Goal: Task Accomplishment & Management: Use online tool/utility

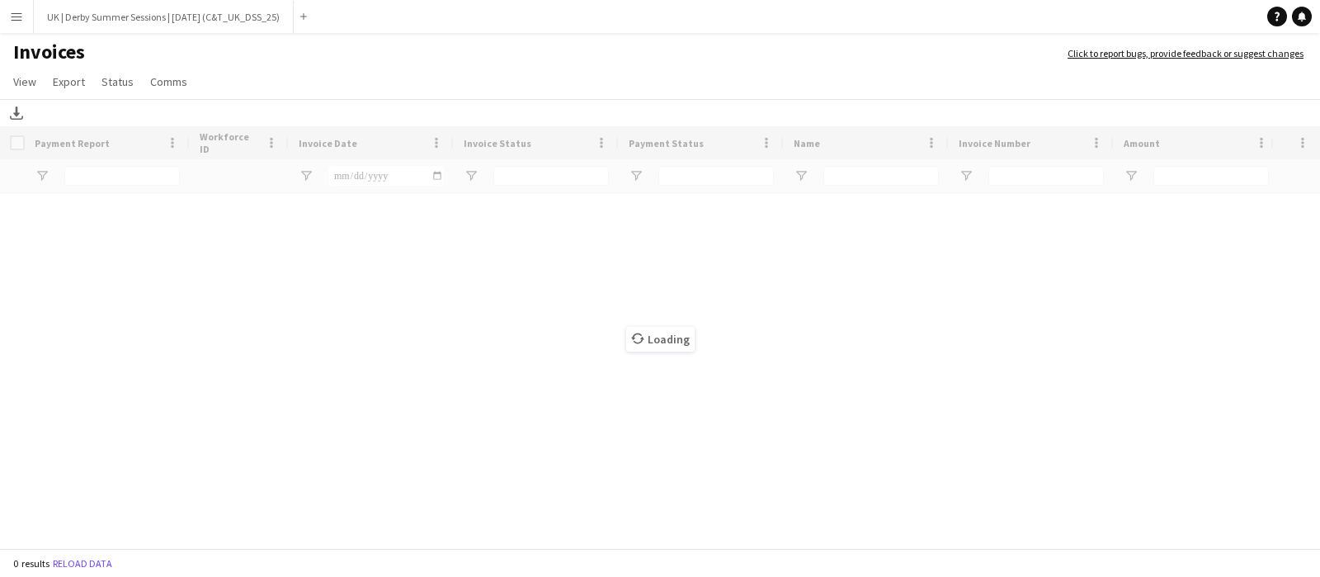
click at [19, 15] on app-icon "Menu" at bounding box center [16, 16] width 13 height 13
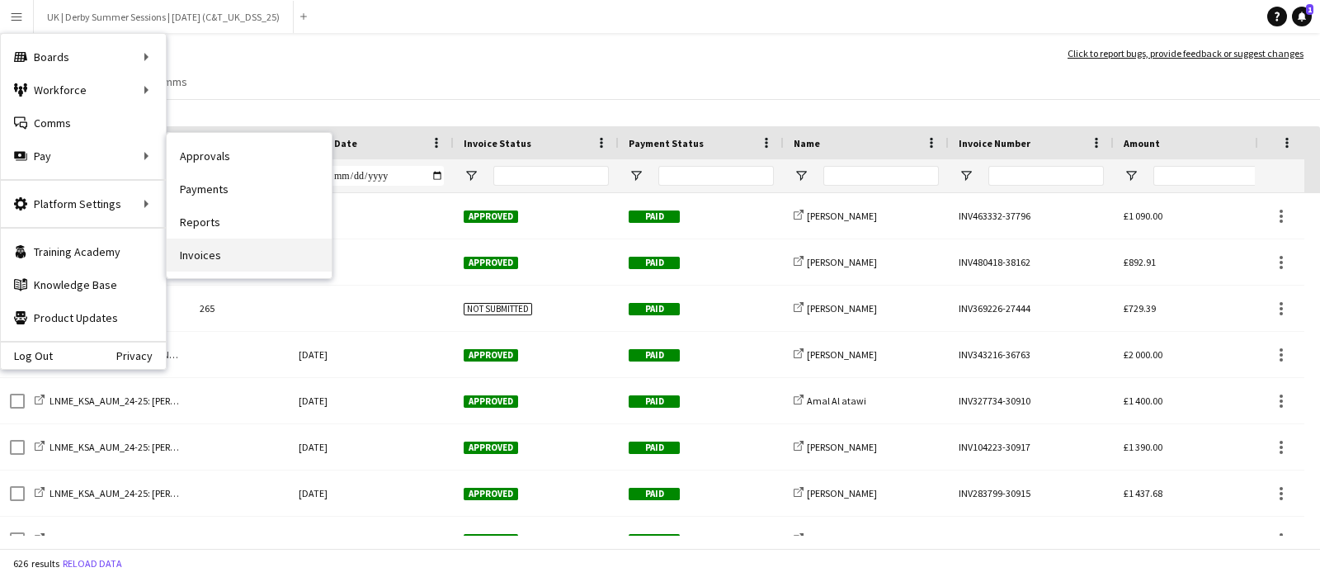
click at [217, 241] on link "Invoices" at bounding box center [249, 254] width 165 height 33
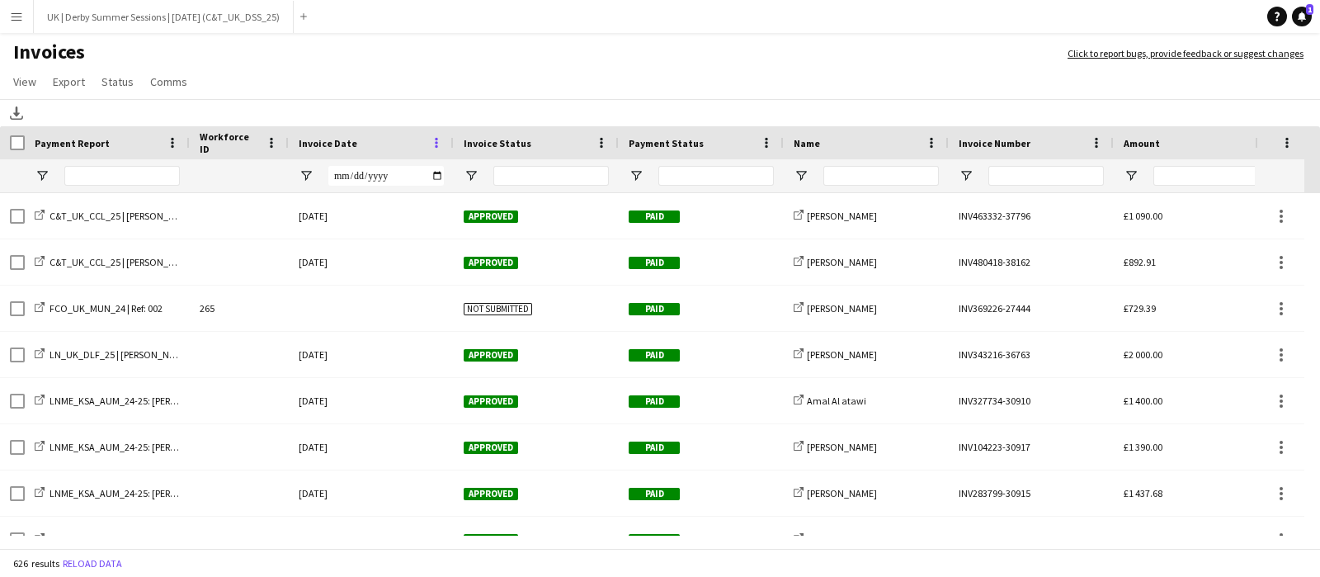
click at [440, 136] on span at bounding box center [436, 142] width 15 height 15
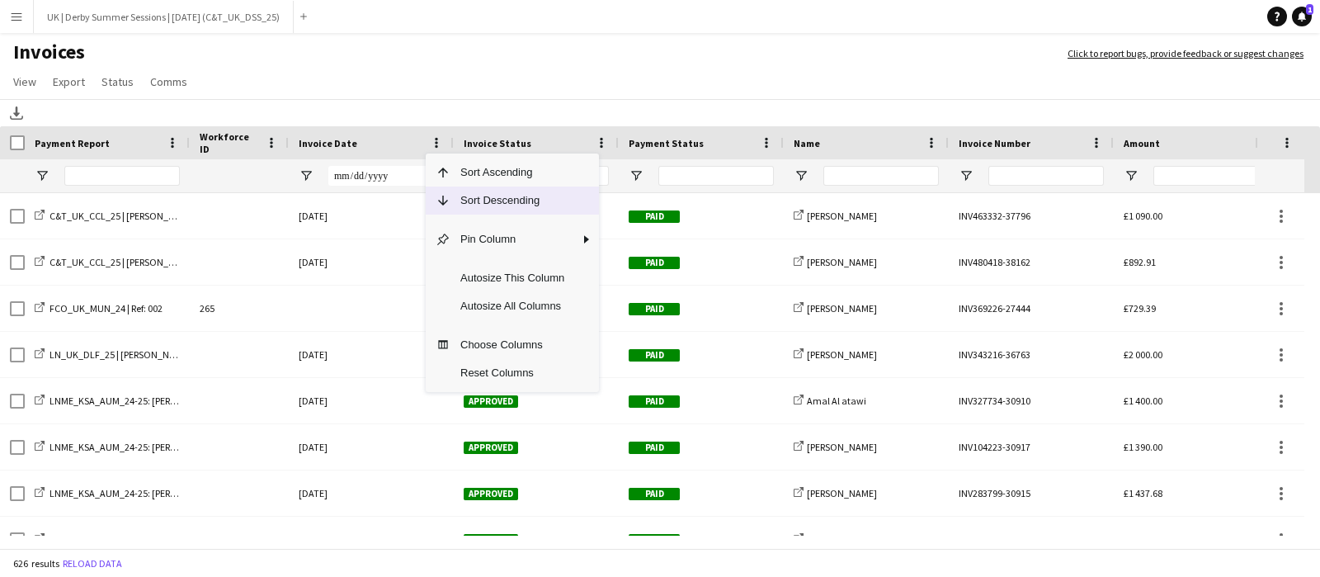
click at [469, 191] on span "Sort Descending" at bounding box center [512, 200] width 124 height 28
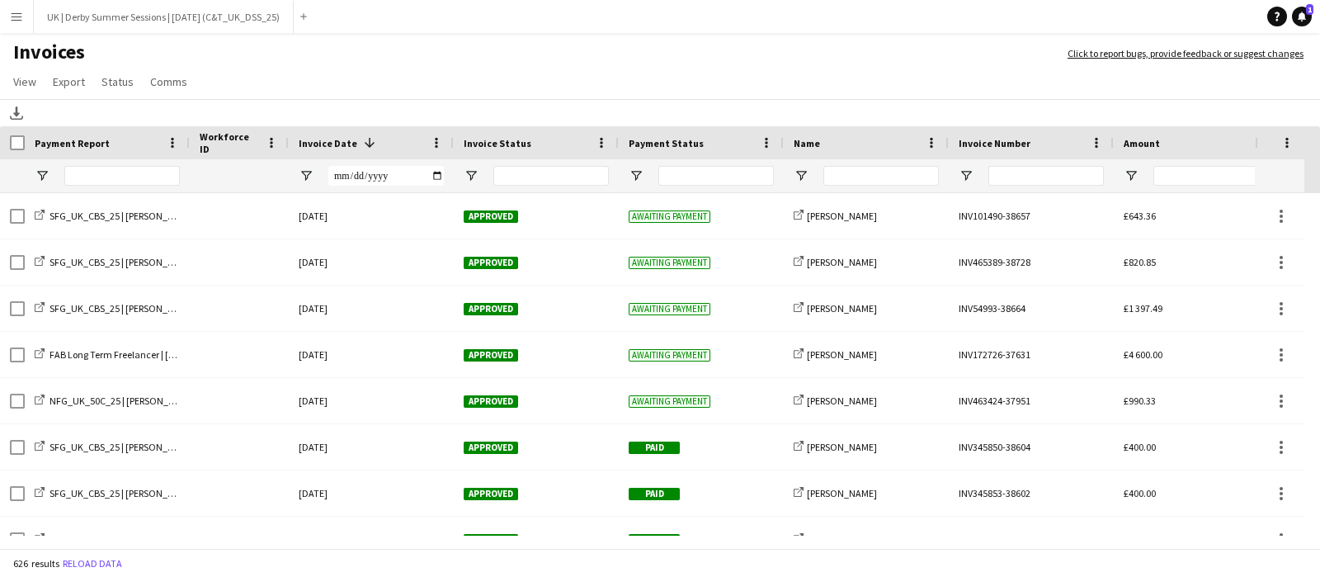
click at [12, 2] on button "Menu" at bounding box center [16, 16] width 33 height 33
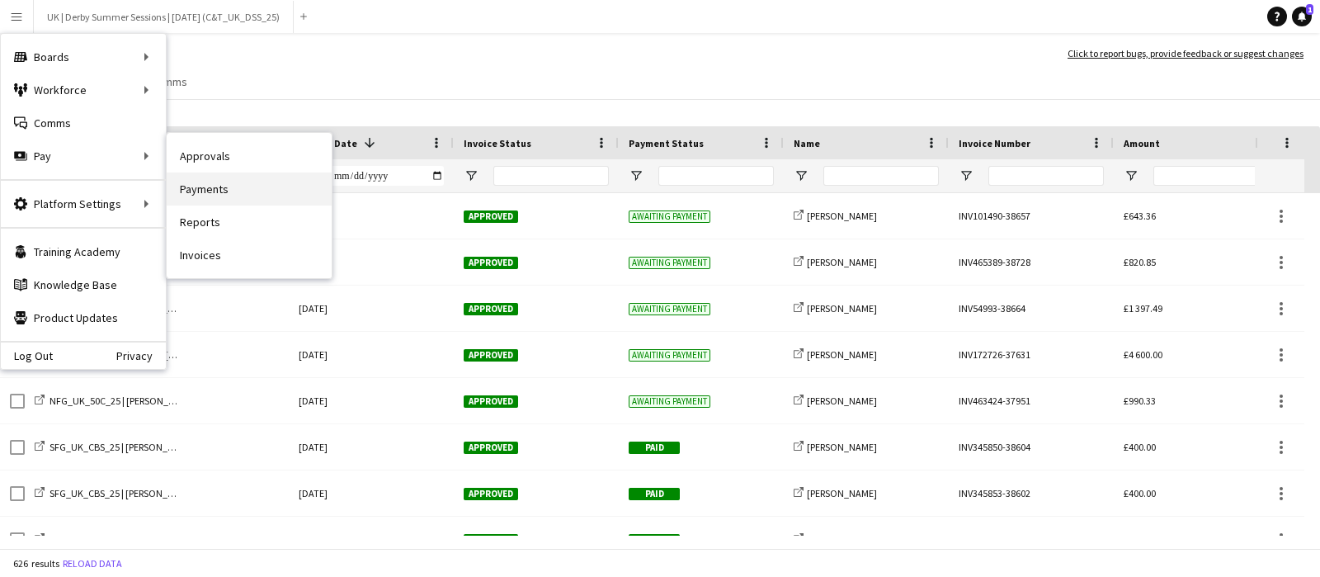
click at [208, 184] on link "Payments" at bounding box center [249, 188] width 165 height 33
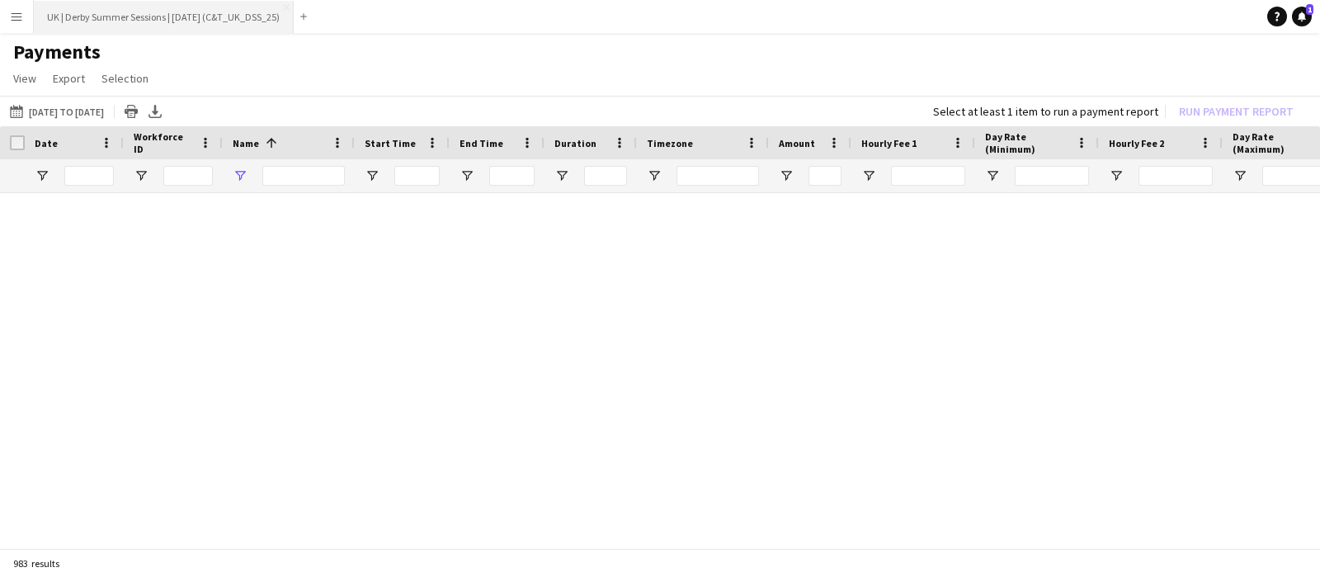
type input "*****"
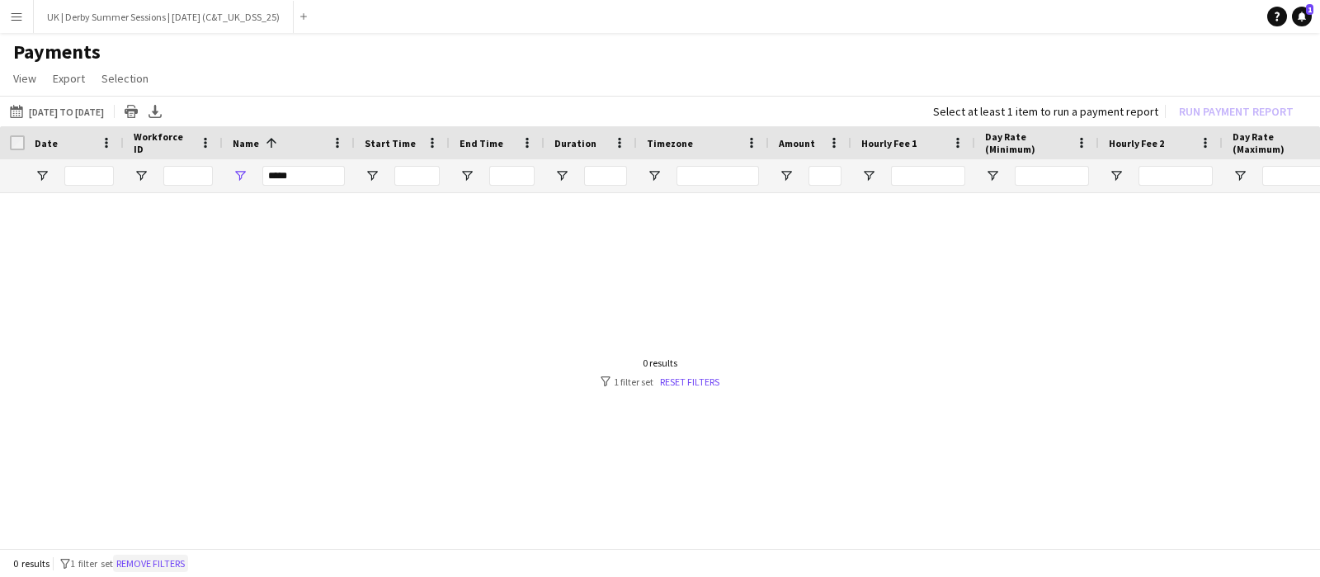
click at [145, 571] on button "Remove filters" at bounding box center [150, 563] width 75 height 18
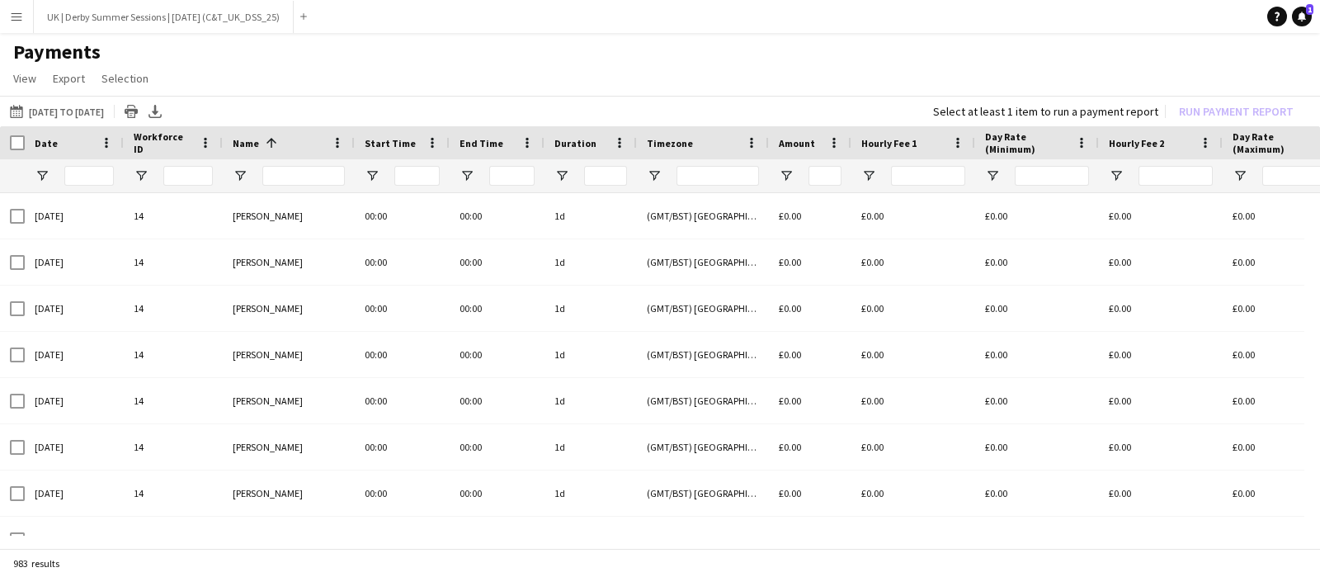
drag, startPoint x: 260, startPoint y: 170, endPoint x: 279, endPoint y: 171, distance: 19.0
click at [262, 170] on div at bounding box center [289, 175] width 132 height 33
click at [297, 171] on input "Name Filter Input" at bounding box center [303, 176] width 82 height 20
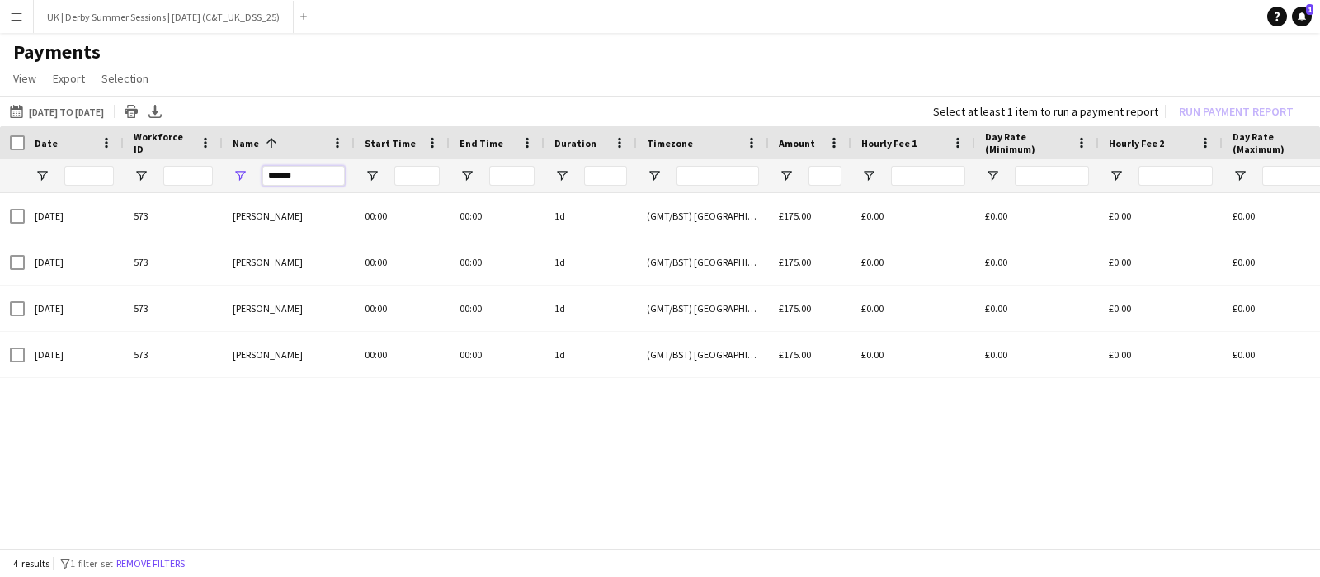
type input "******"
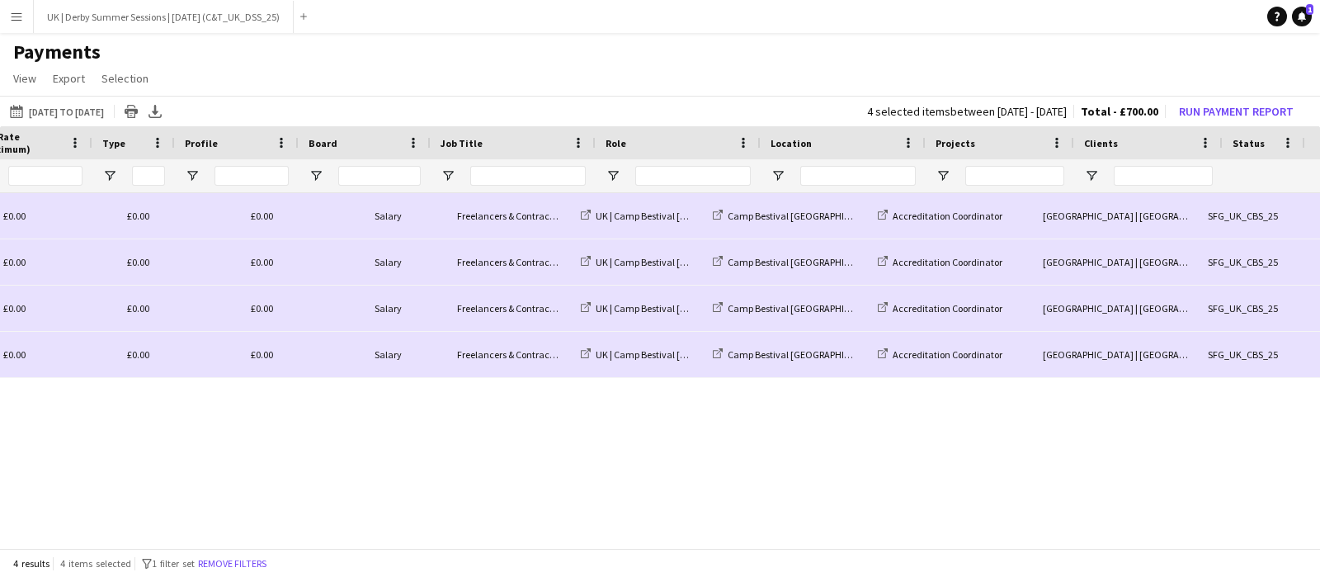
scroll to position [0, 1298]
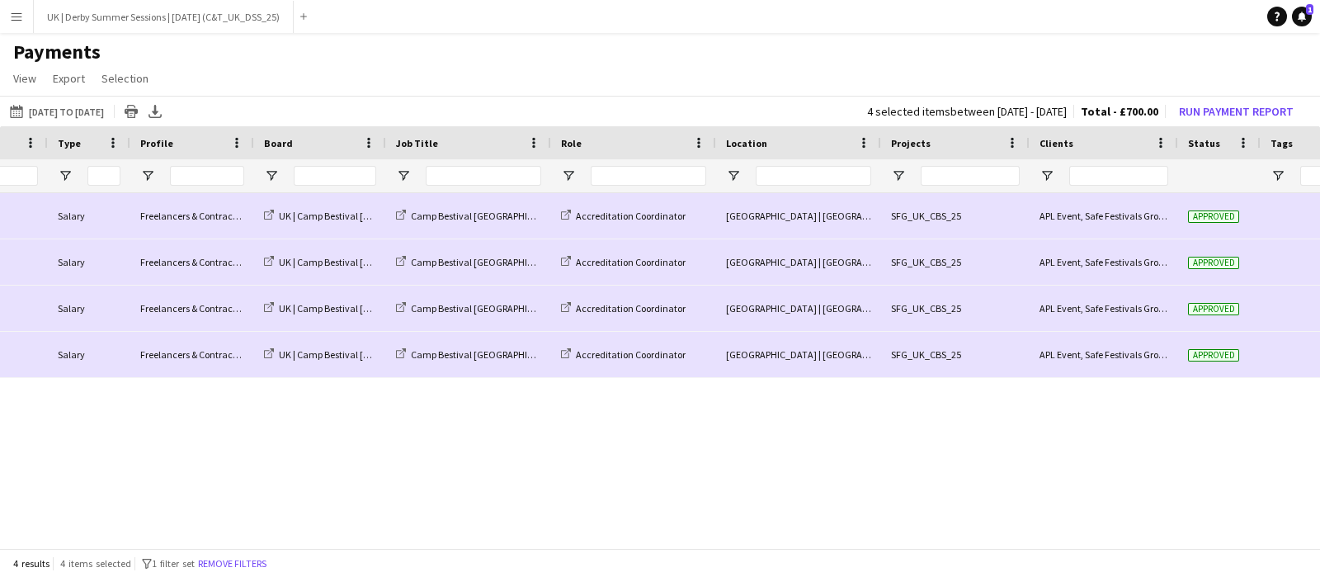
click at [2, 24] on button "Menu" at bounding box center [16, 16] width 33 height 33
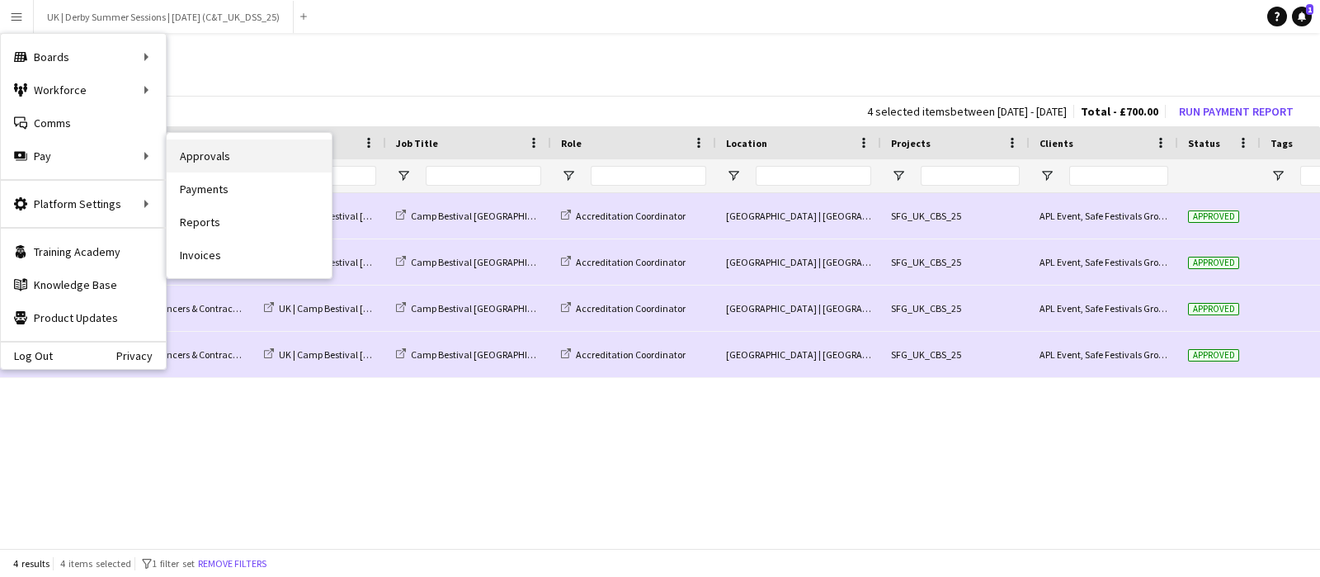
click at [208, 163] on link "Approvals" at bounding box center [249, 155] width 165 height 33
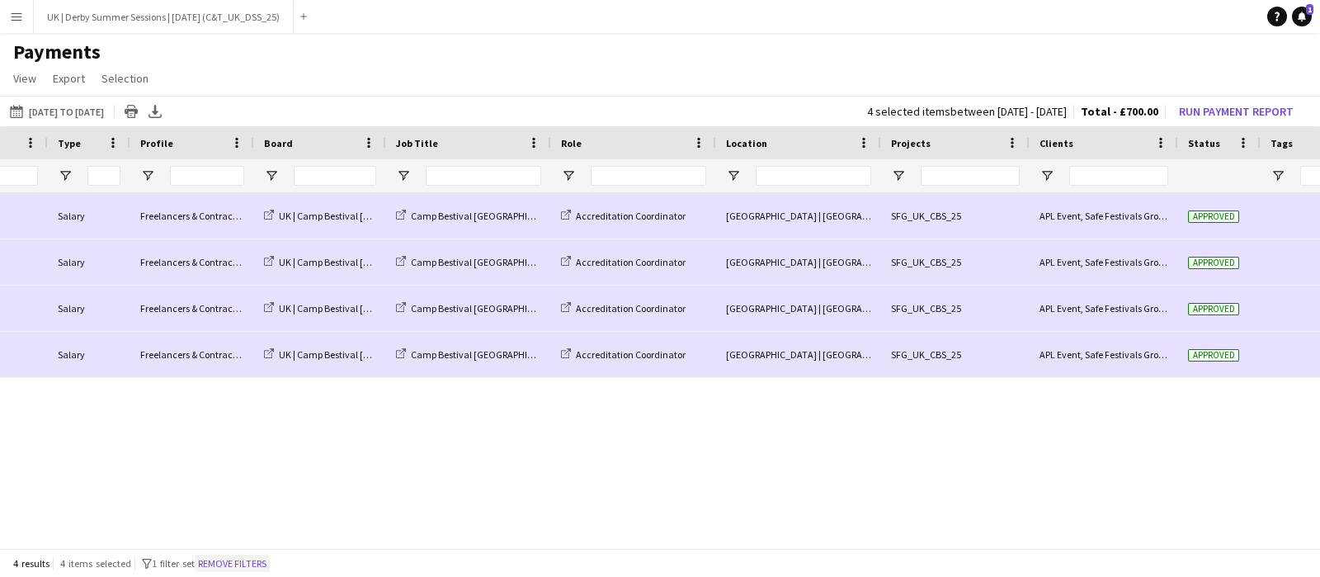
click at [247, 563] on button "Remove filters" at bounding box center [232, 563] width 75 height 18
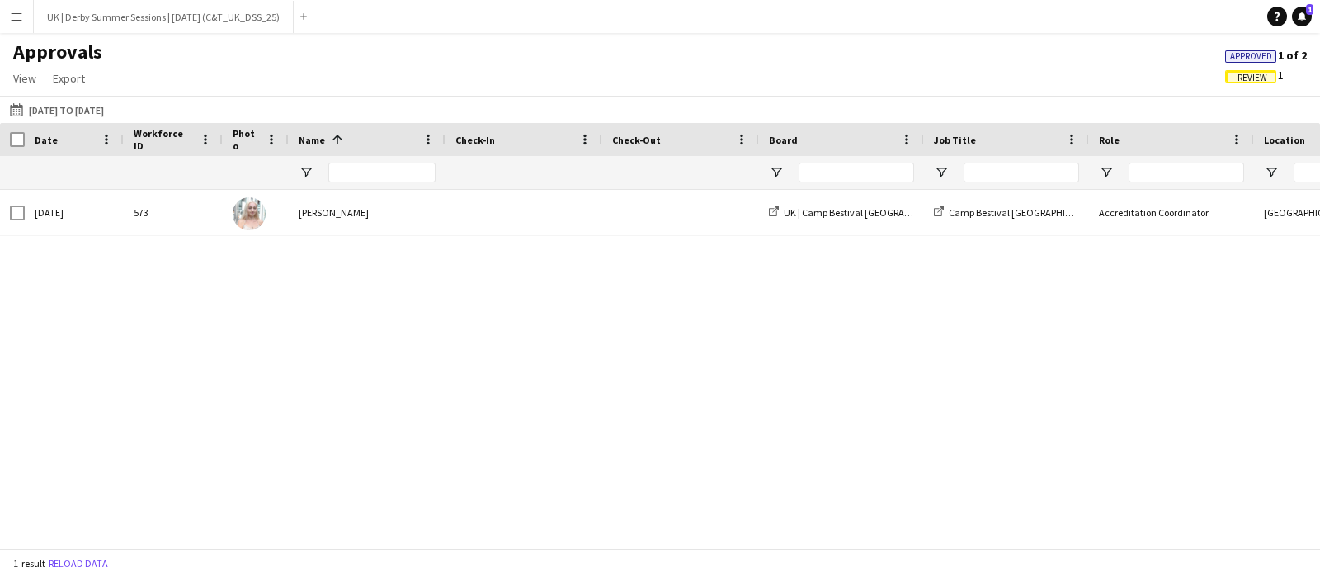
click at [1262, 74] on span "Review" at bounding box center [1252, 78] width 30 height 11
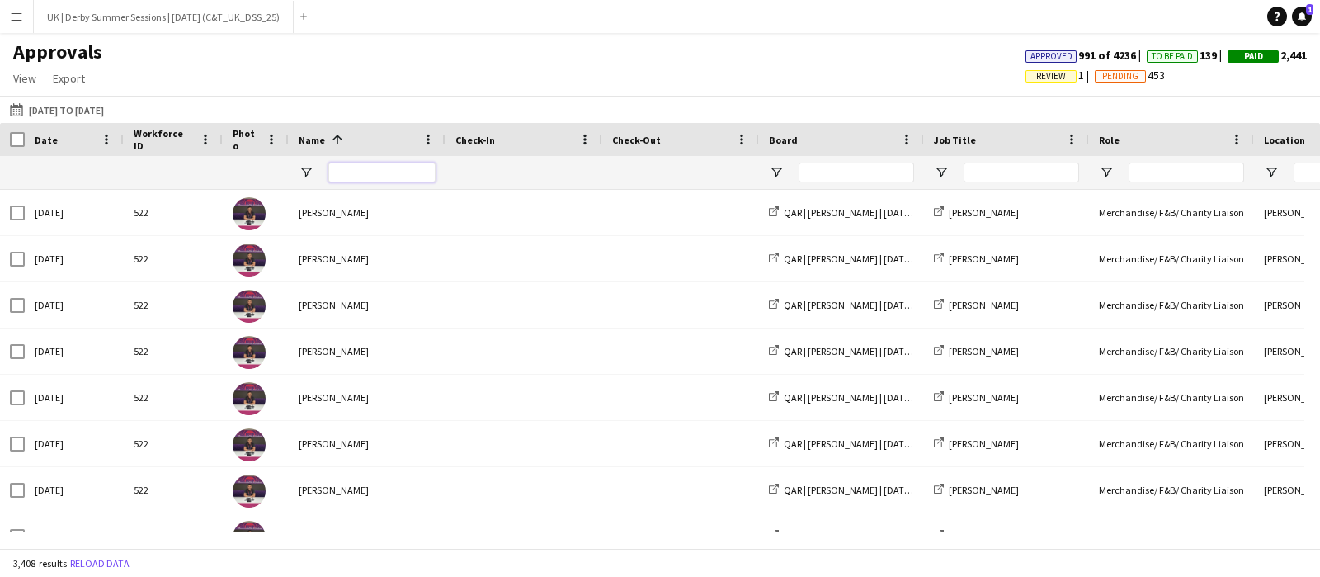
click at [373, 175] on input "Name Filter Input" at bounding box center [381, 173] width 107 height 20
type input "*******"
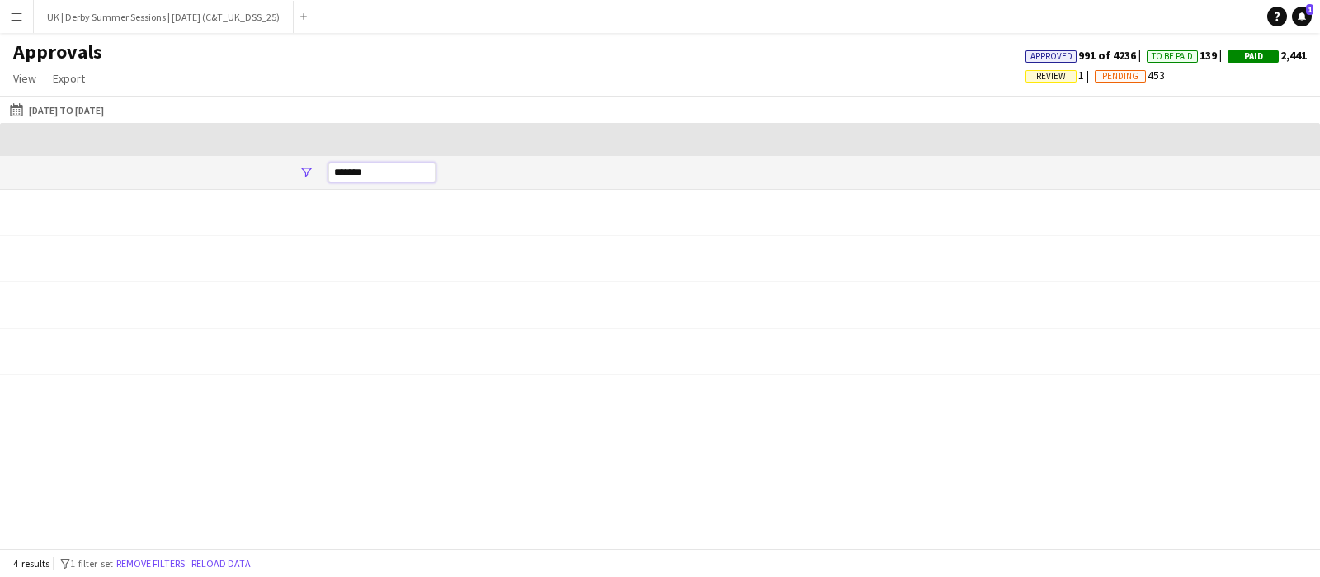
scroll to position [0, 1674]
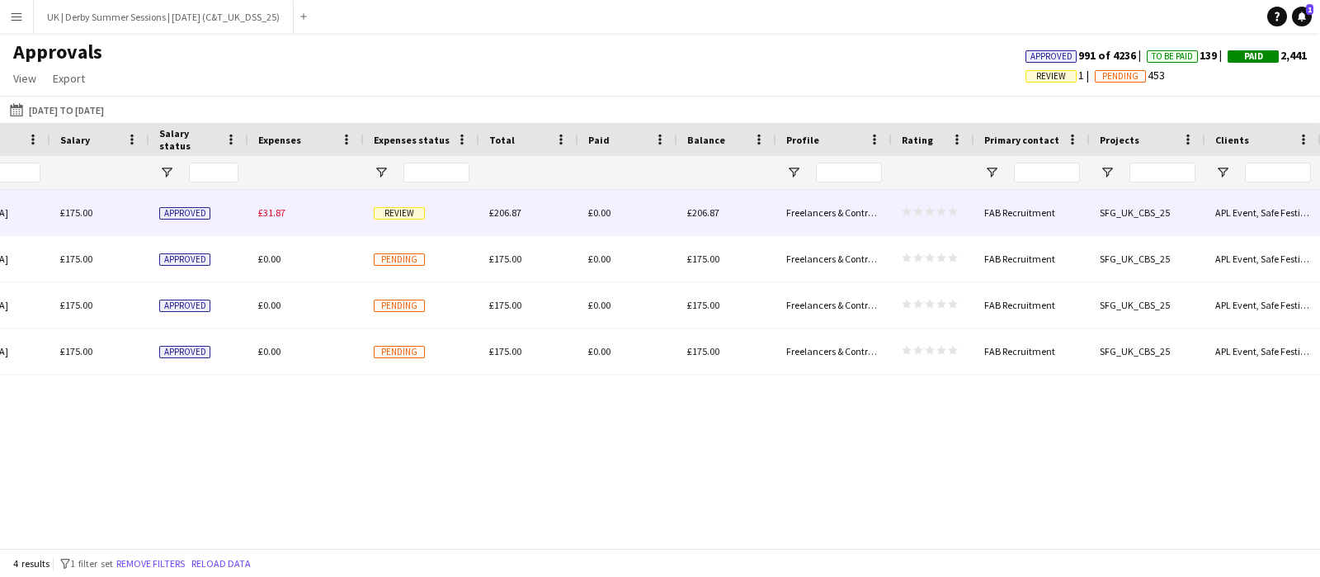
click at [267, 210] on span "£31.87" at bounding box center [271, 212] width 27 height 12
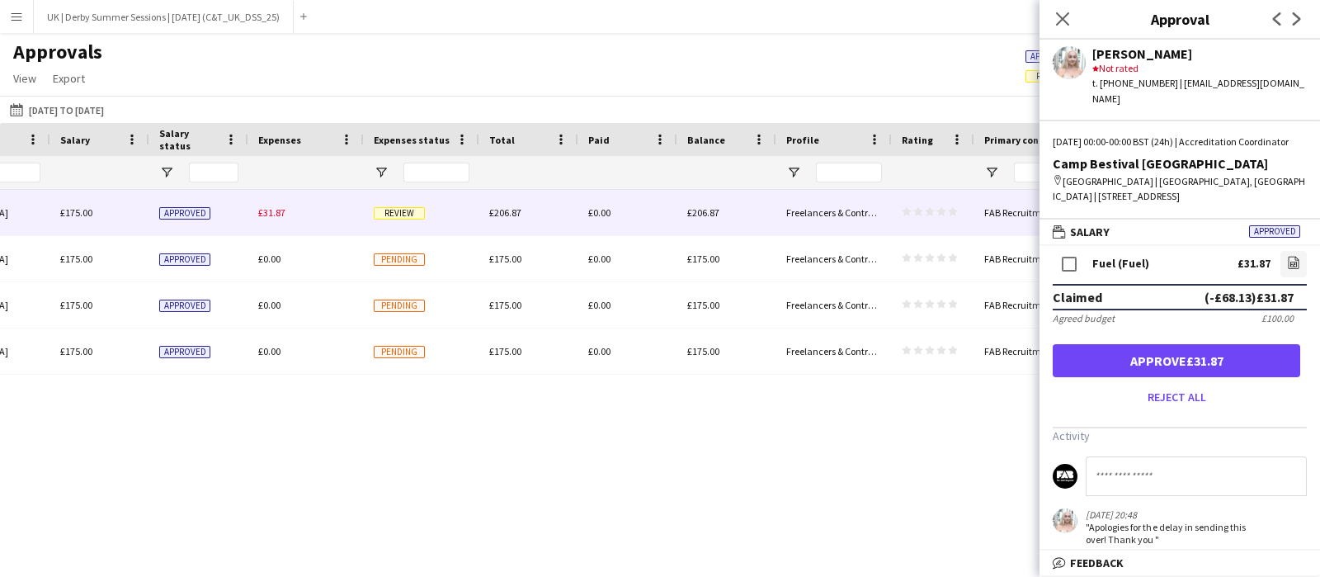
scroll to position [0, 0]
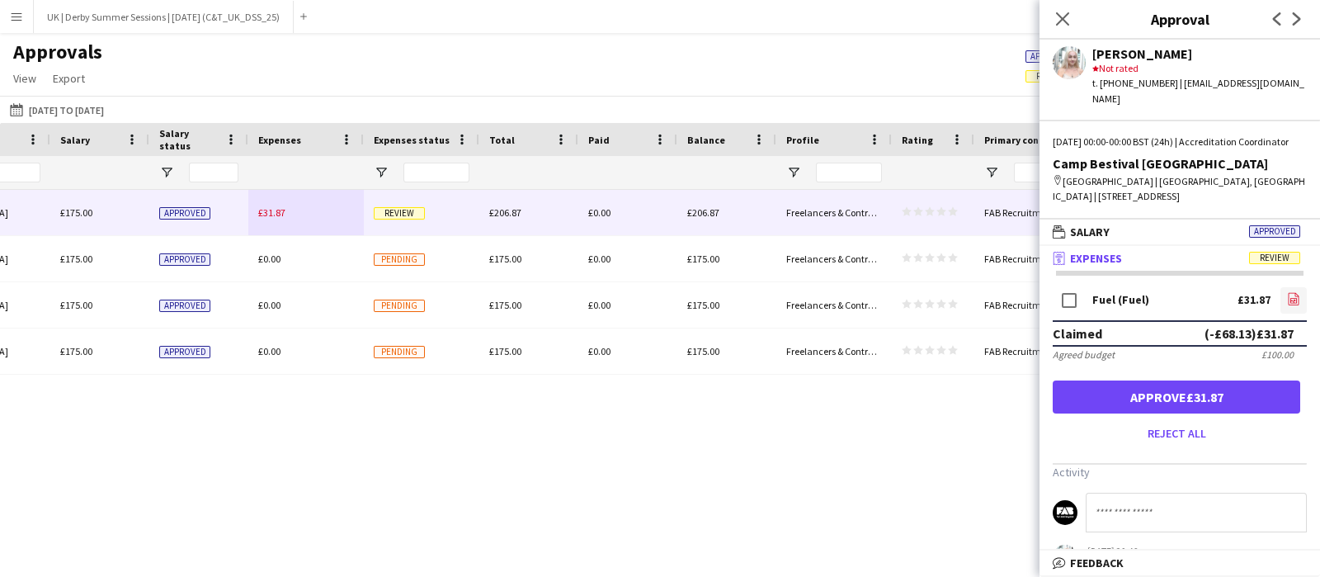
click at [1287, 292] on icon "file-image" at bounding box center [1293, 298] width 13 height 13
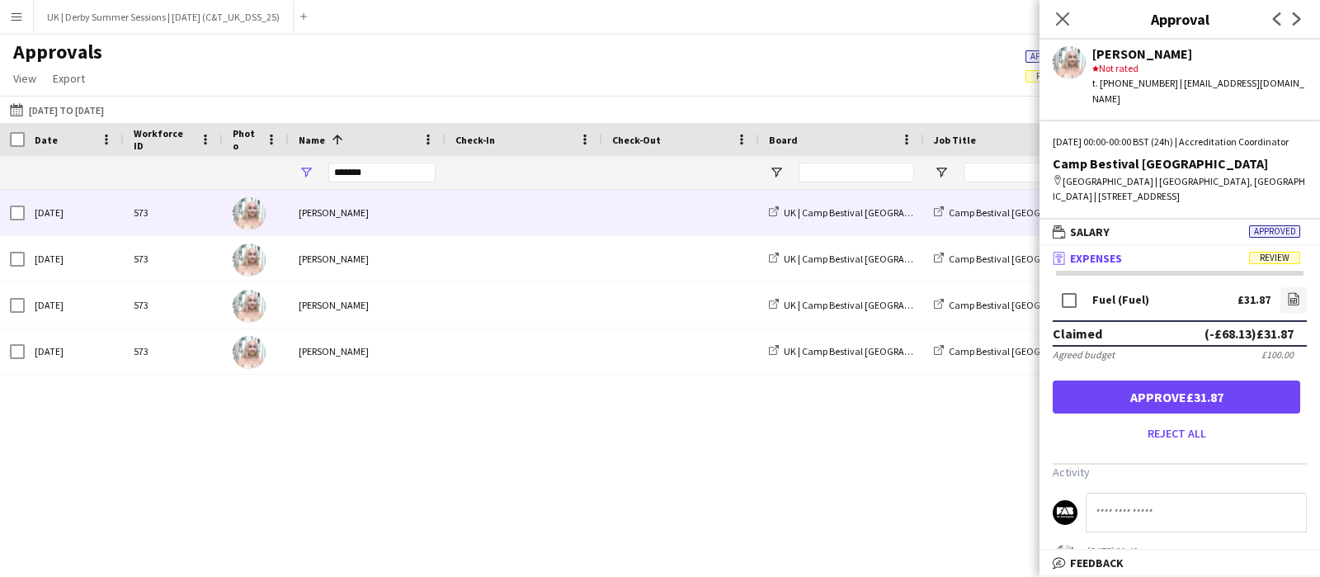
click at [6, 12] on button "Menu" at bounding box center [16, 16] width 33 height 33
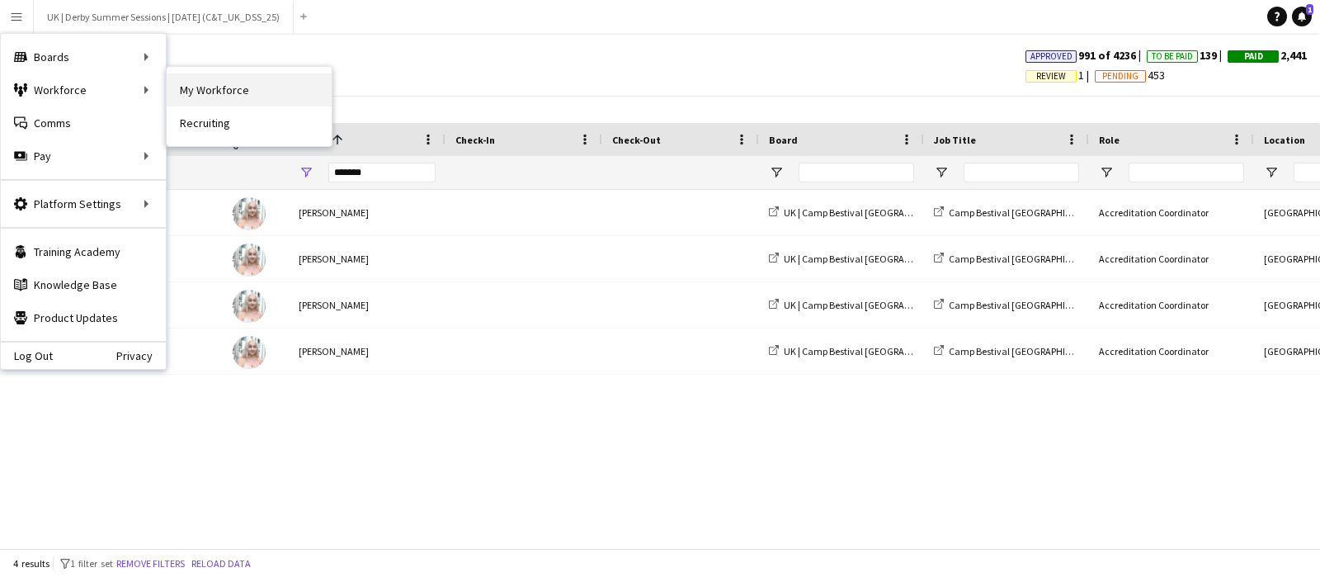
click at [262, 88] on link "My Workforce" at bounding box center [249, 89] width 165 height 33
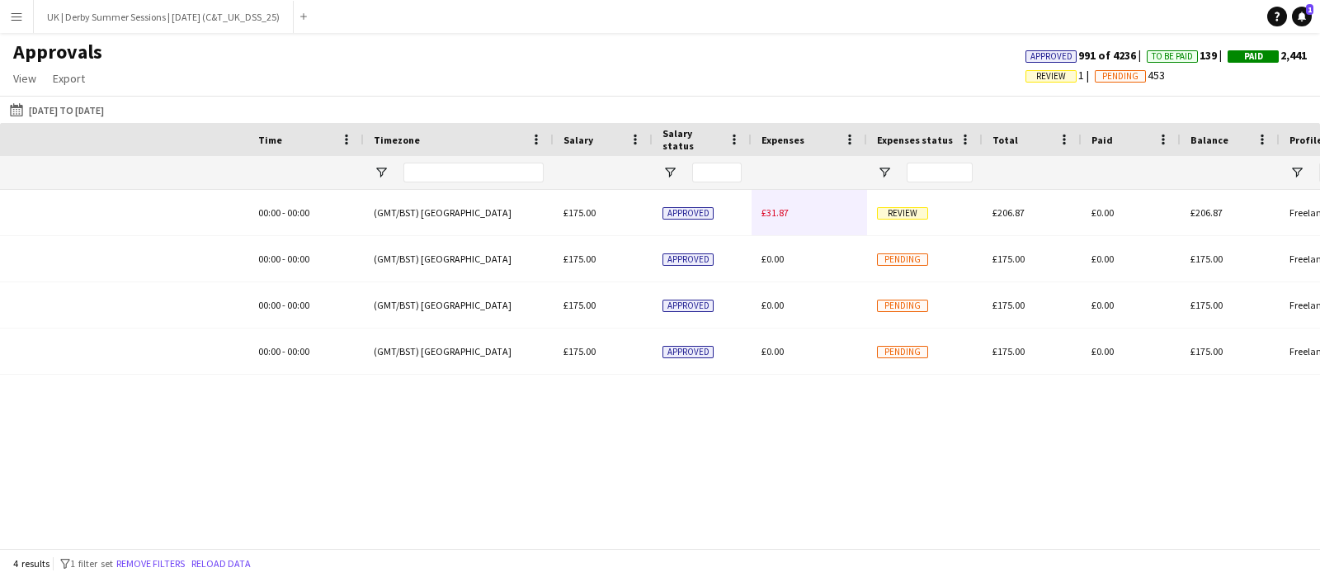
scroll to position [0, 1674]
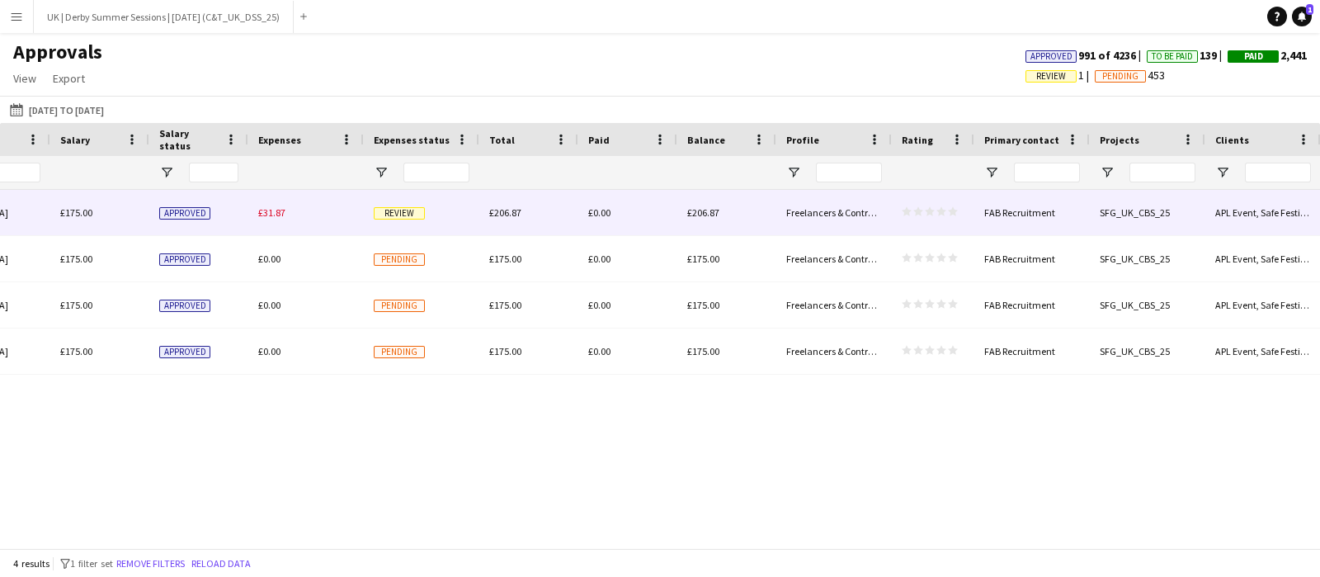
click at [271, 214] on span "£31.87" at bounding box center [271, 212] width 27 height 12
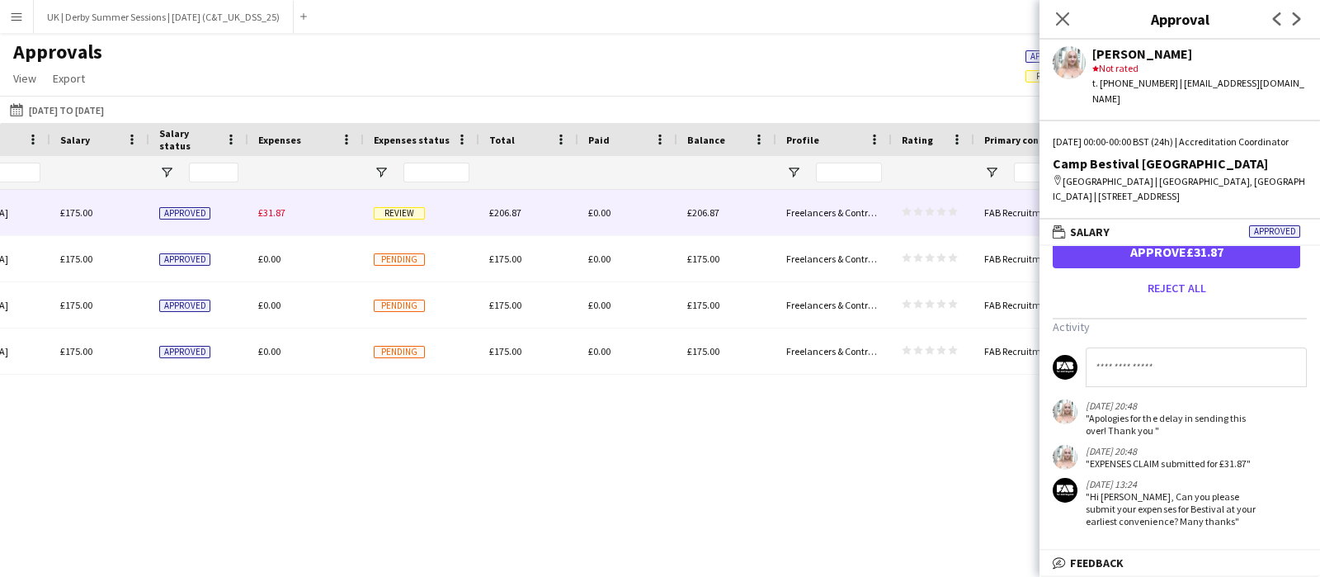
scroll to position [0, 0]
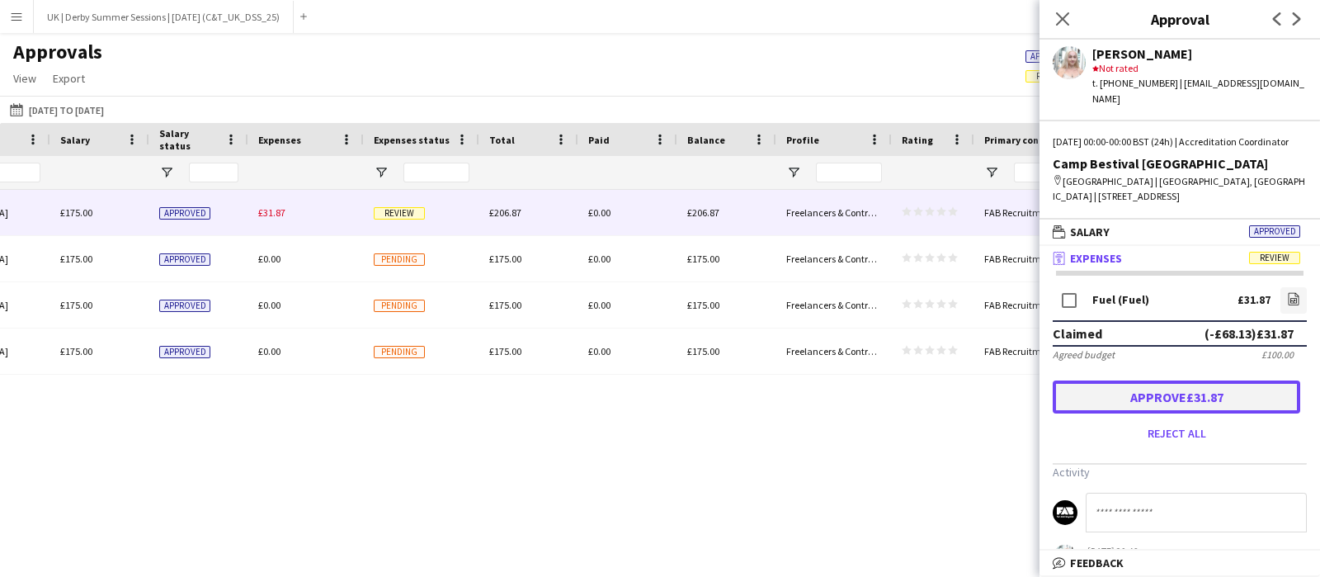
click at [1204, 398] on button "Approve £31.87" at bounding box center [1176, 396] width 247 height 33
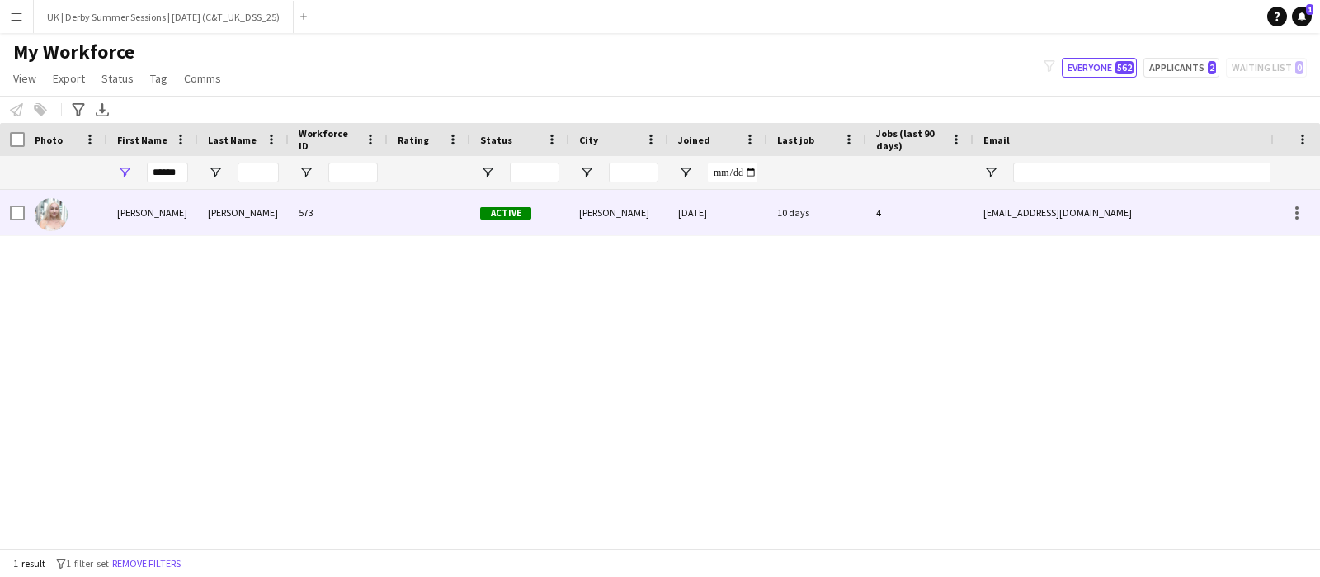
click at [313, 215] on div "573" at bounding box center [338, 212] width 99 height 45
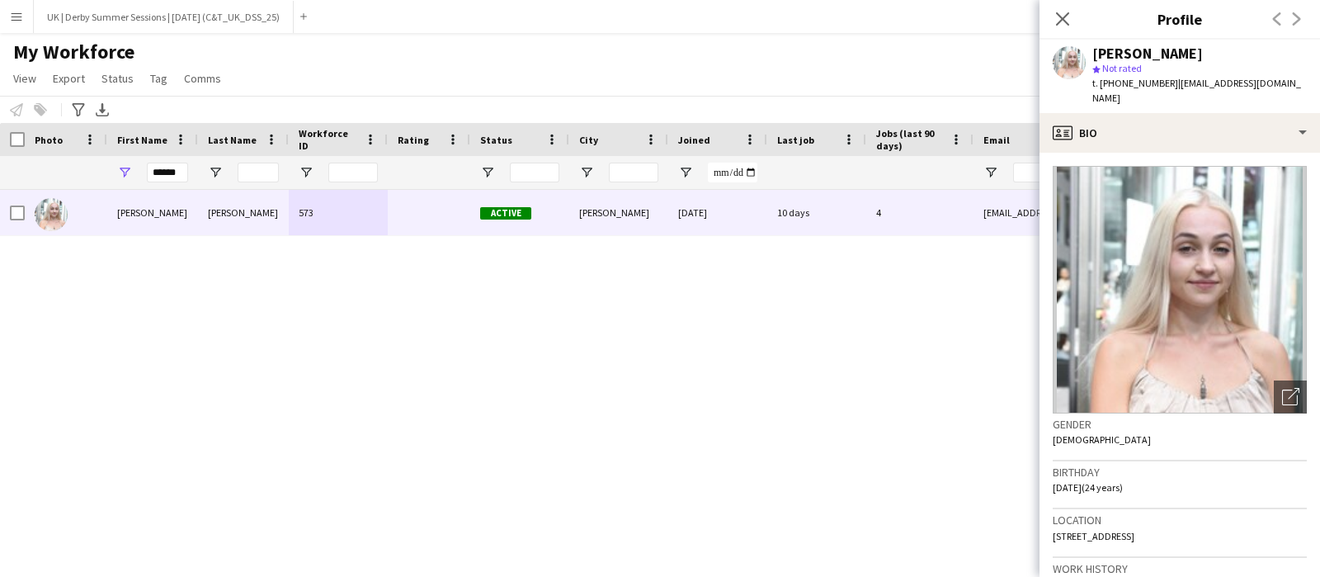
drag, startPoint x: 1243, startPoint y: 521, endPoint x: 1054, endPoint y: 525, distance: 188.9
click at [1054, 525] on div "Location Copse Lane, 40 Copse Lane, Horley, RH6 9XT" at bounding box center [1180, 533] width 254 height 48
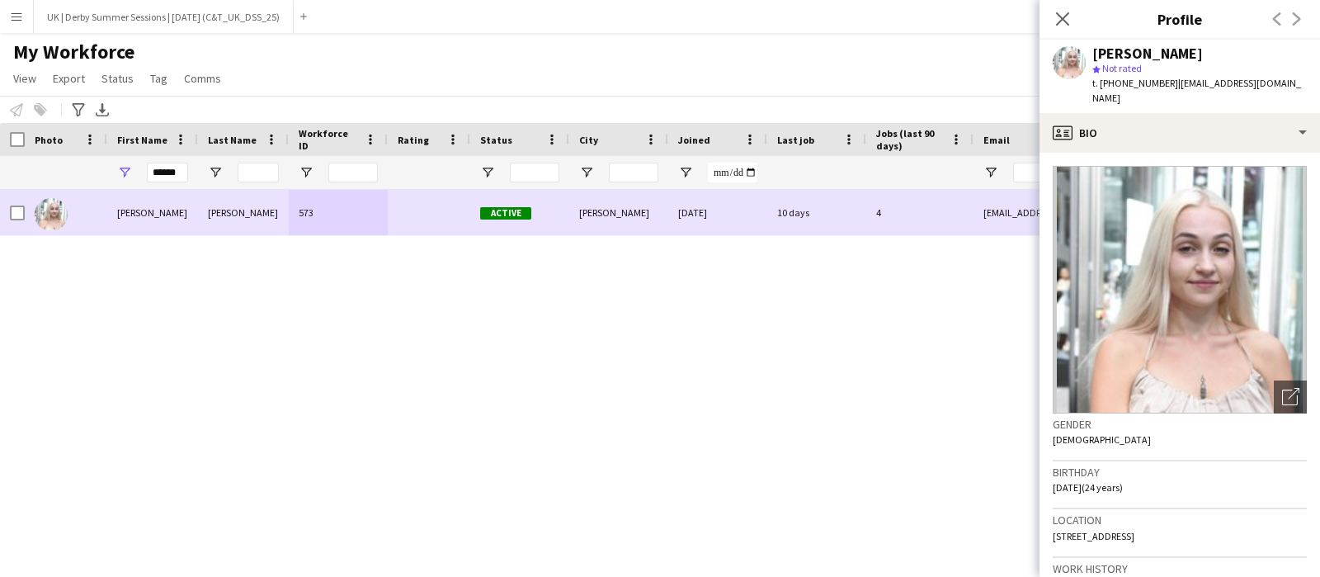
copy span "Copse Lane, 40 Copse Lane, Horley, RH6 9XT"
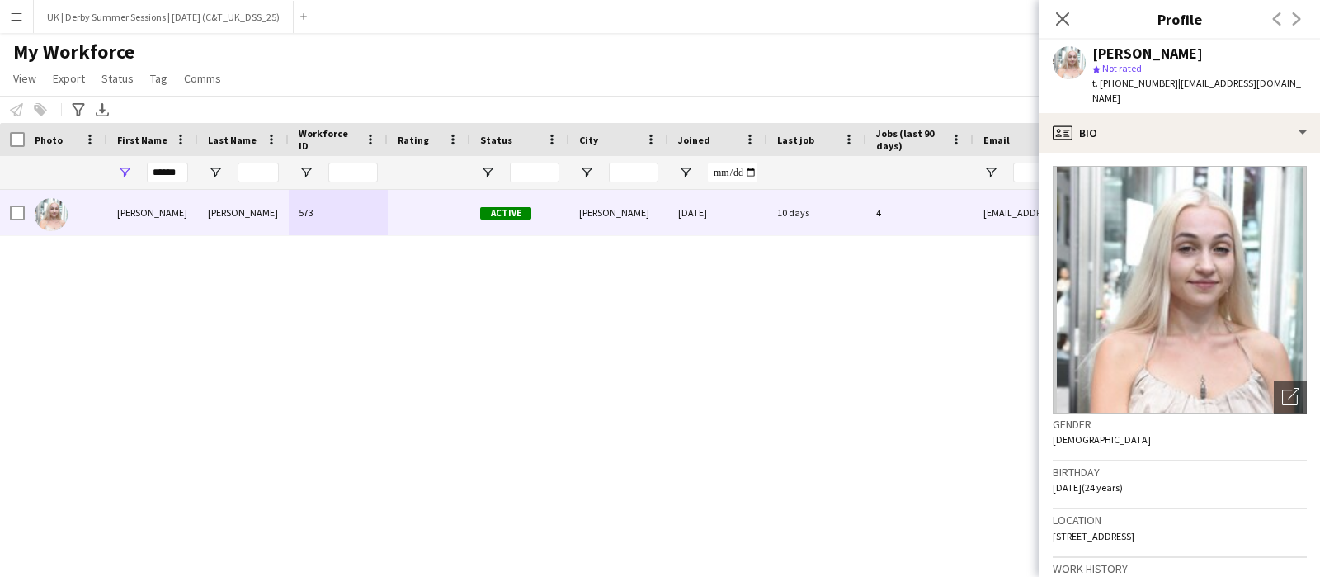
click at [12, 20] on app-icon "Menu" at bounding box center [16, 16] width 13 height 13
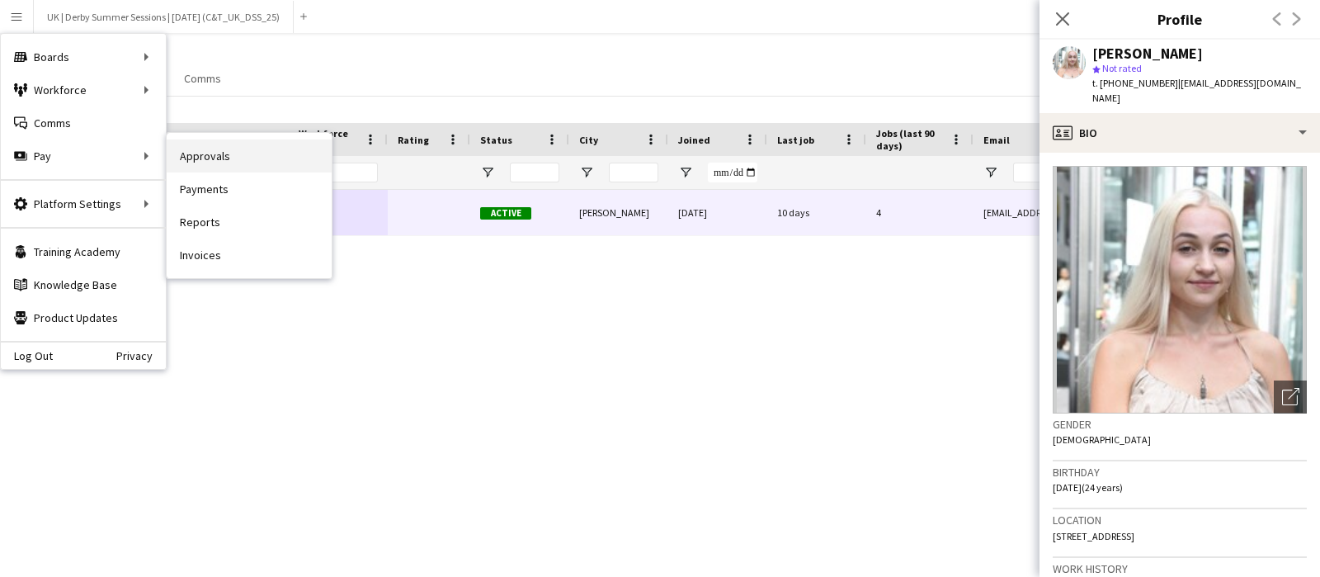
click at [228, 153] on link "Approvals" at bounding box center [249, 155] width 165 height 33
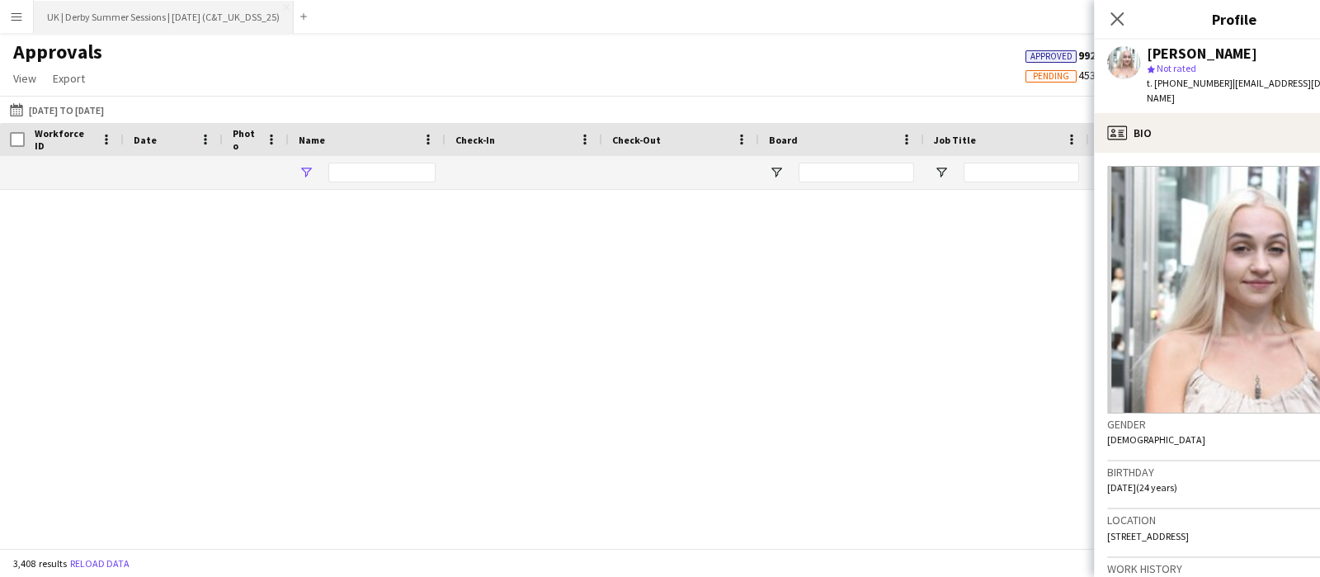
type input "*******"
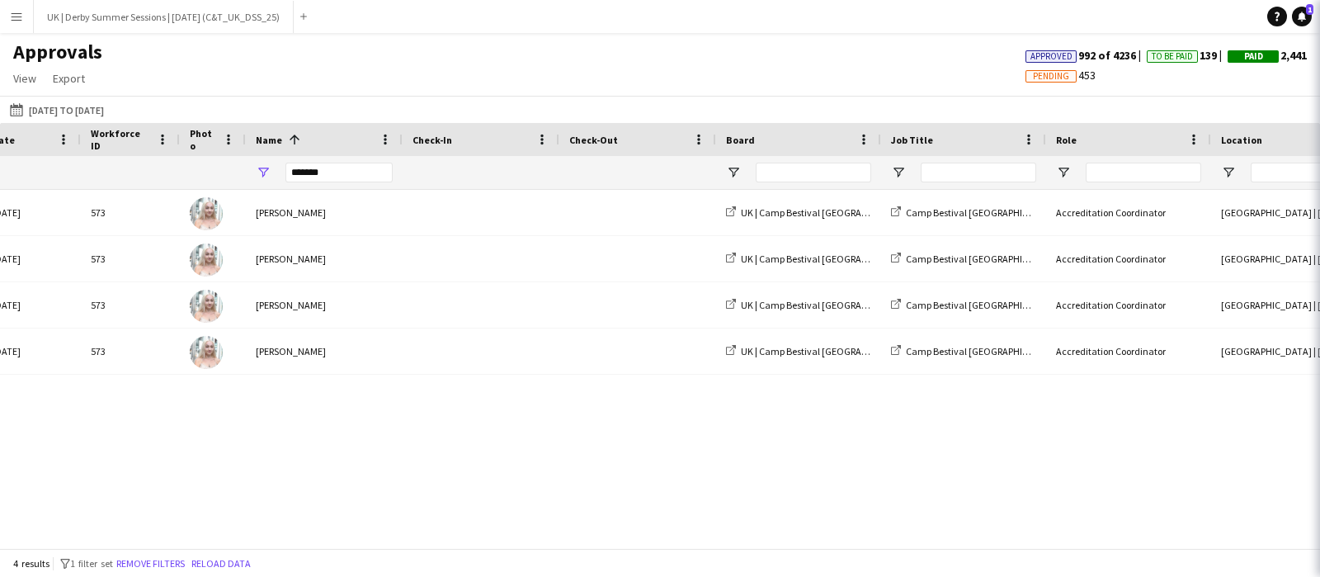
scroll to position [0, 1674]
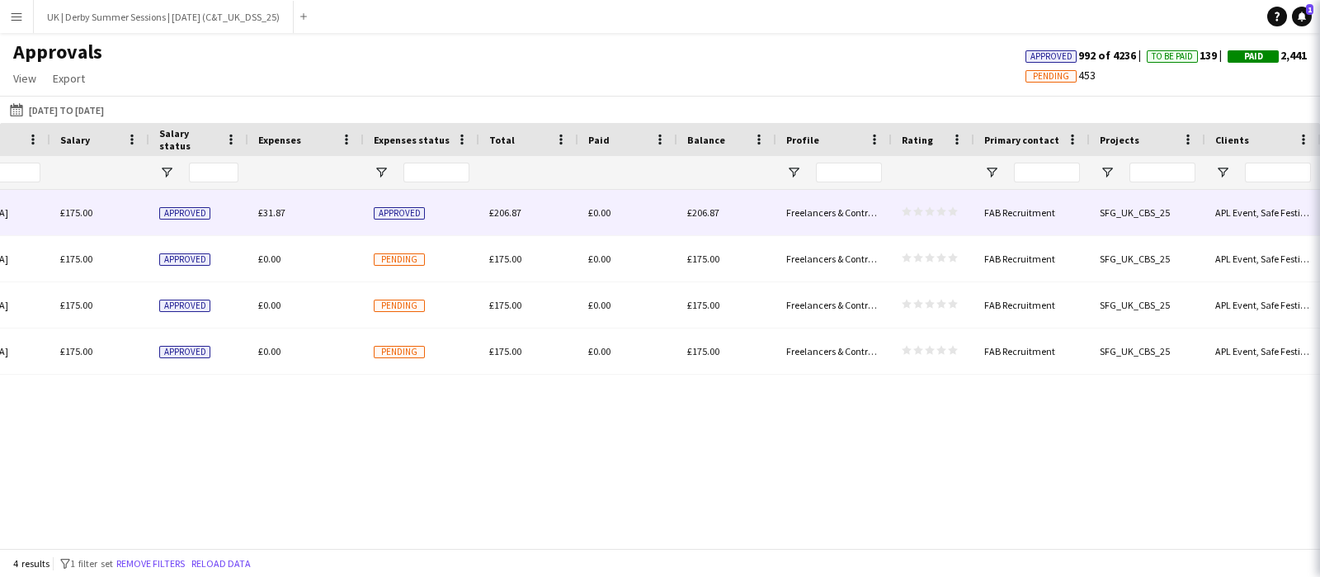
click at [275, 210] on span "£31.87" at bounding box center [271, 212] width 27 height 12
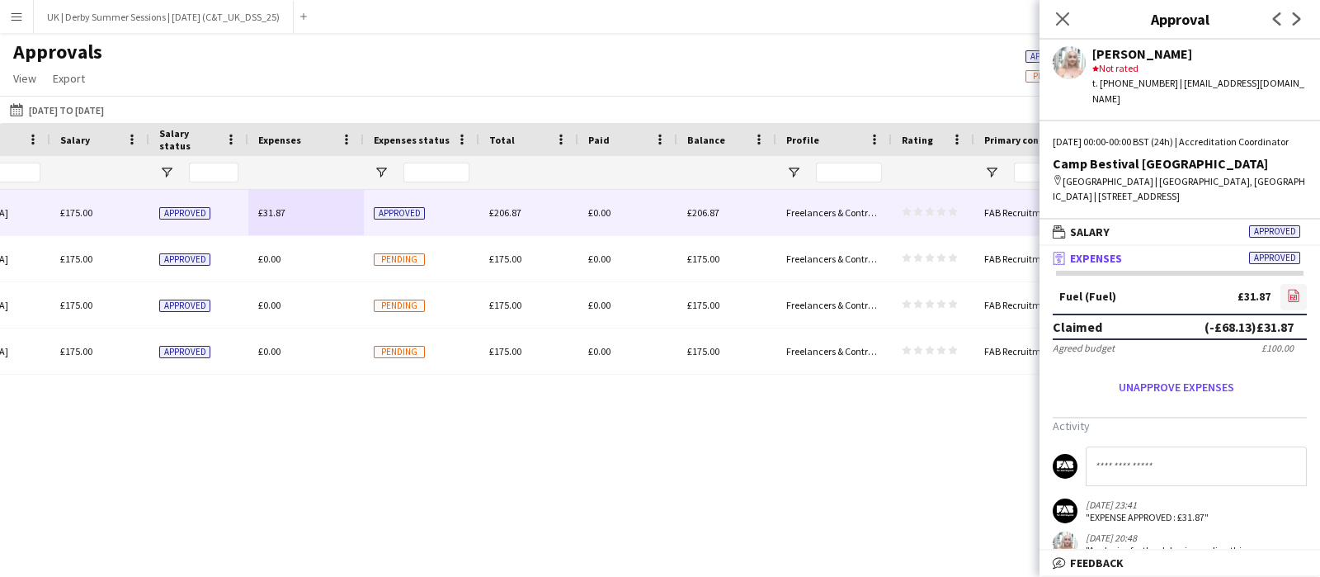
click at [1280, 286] on link "file-image" at bounding box center [1293, 297] width 26 height 26
click at [1058, 18] on icon "Close pop-in" at bounding box center [1062, 19] width 16 height 16
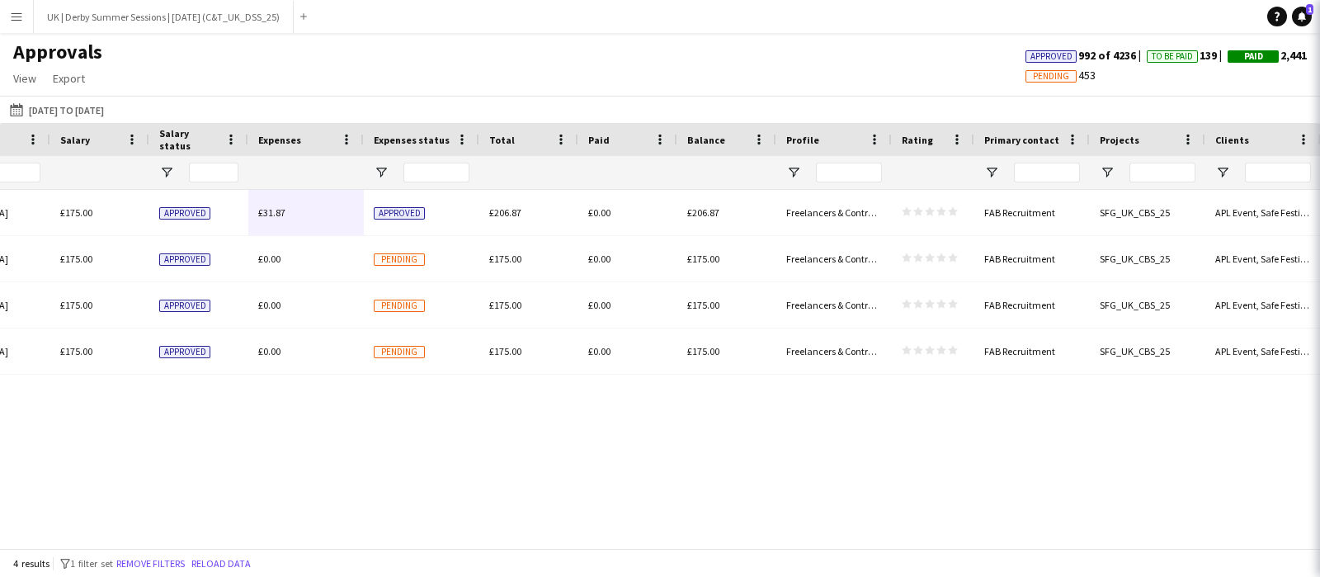
scroll to position [0, 520]
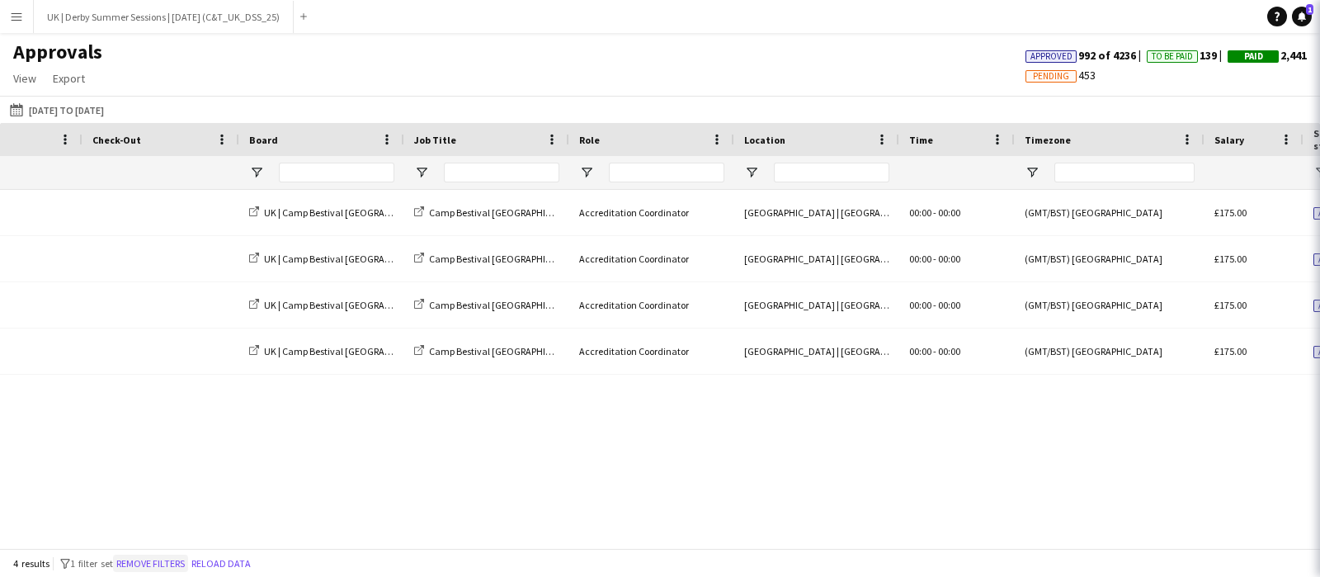
click at [151, 562] on button "Remove filters" at bounding box center [150, 563] width 75 height 18
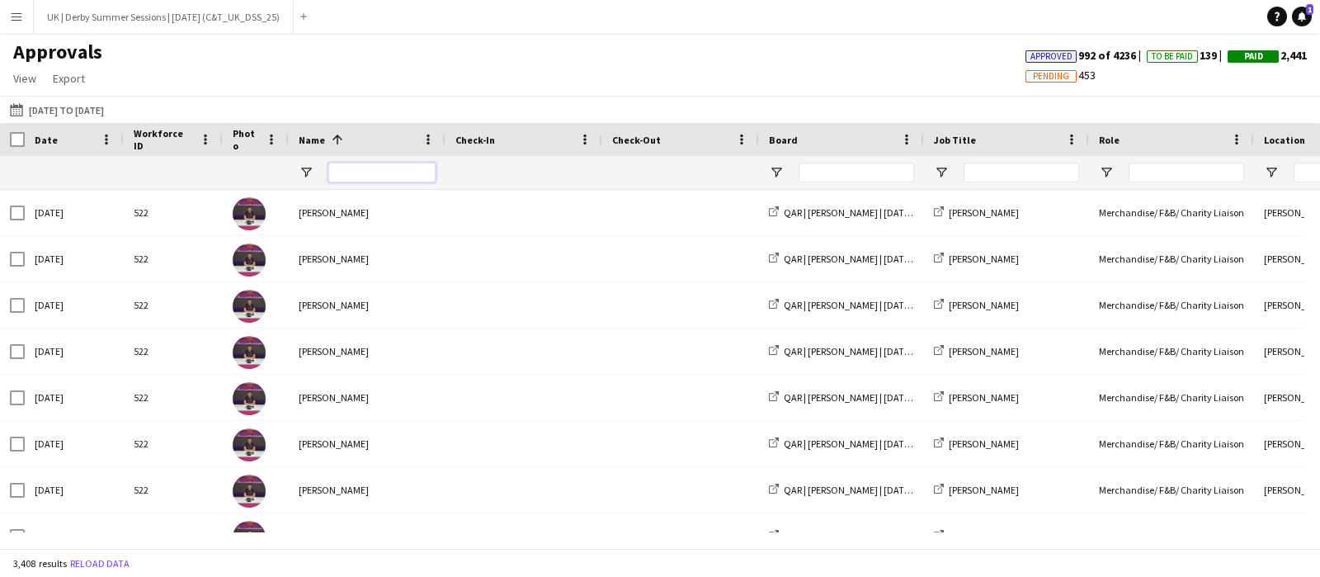
click at [384, 170] on input "Name Filter Input" at bounding box center [381, 173] width 107 height 20
type input "*****"
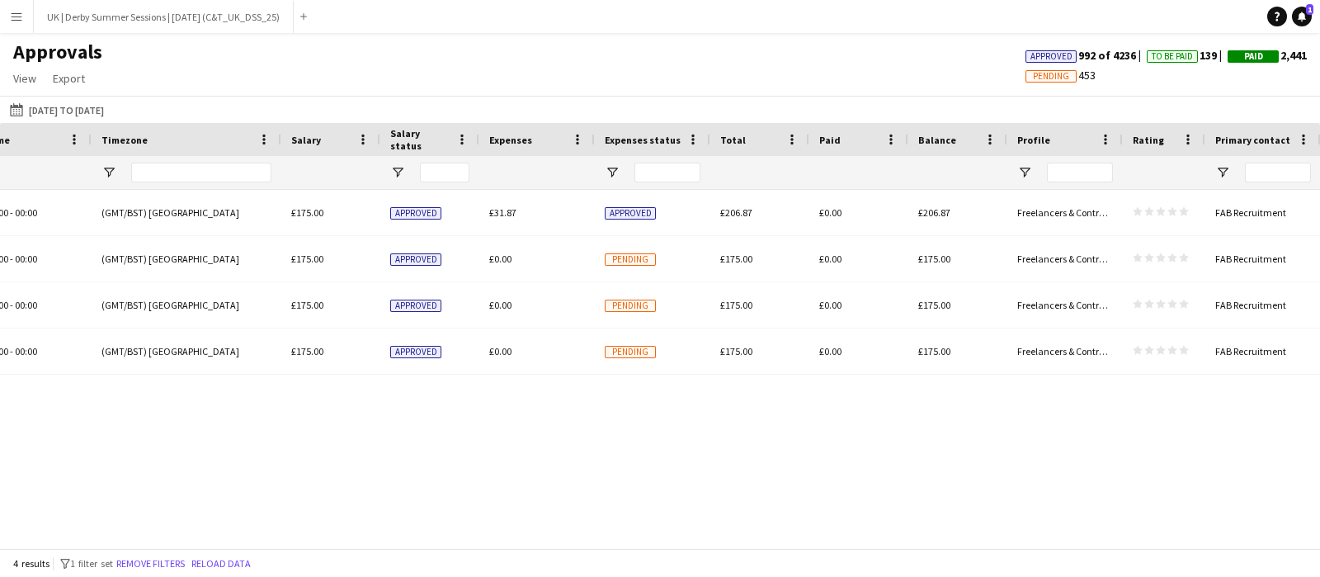
scroll to position [0, 875]
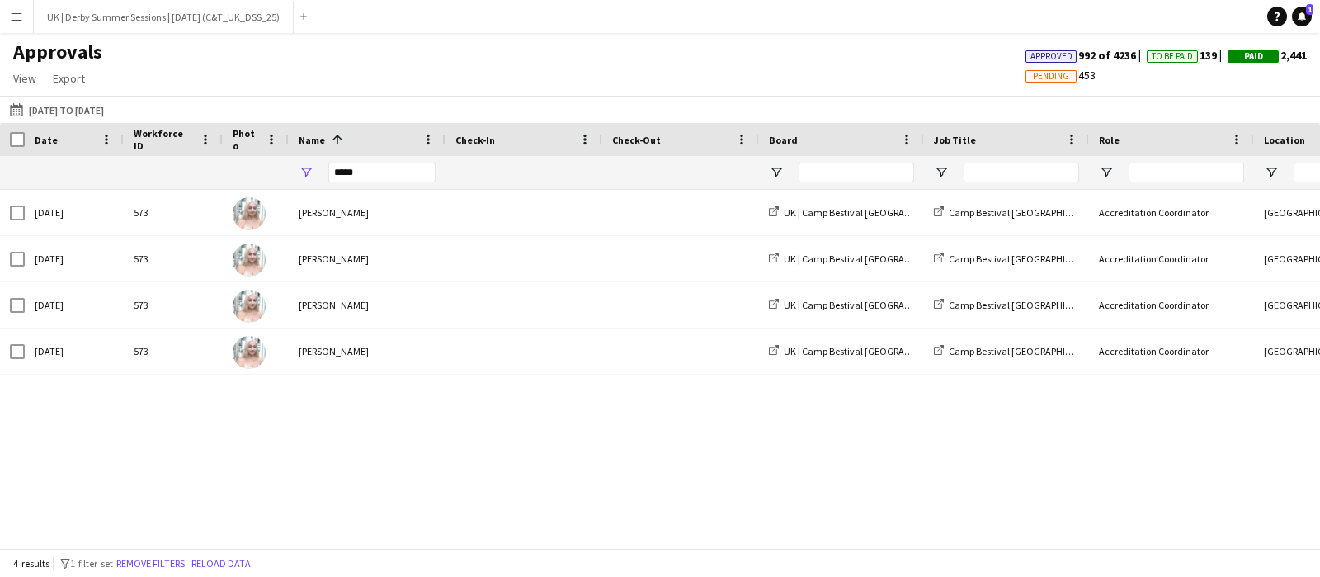
click at [10, 14] on app-icon "Menu" at bounding box center [16, 16] width 13 height 13
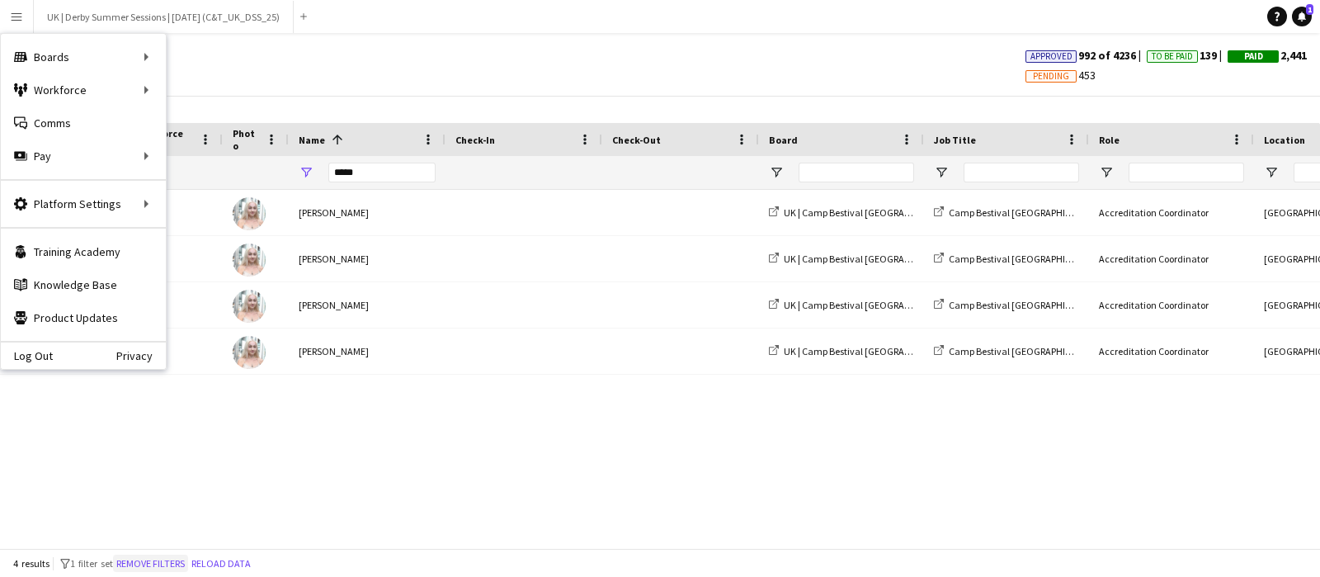
click at [162, 558] on button "Remove filters" at bounding box center [150, 563] width 75 height 18
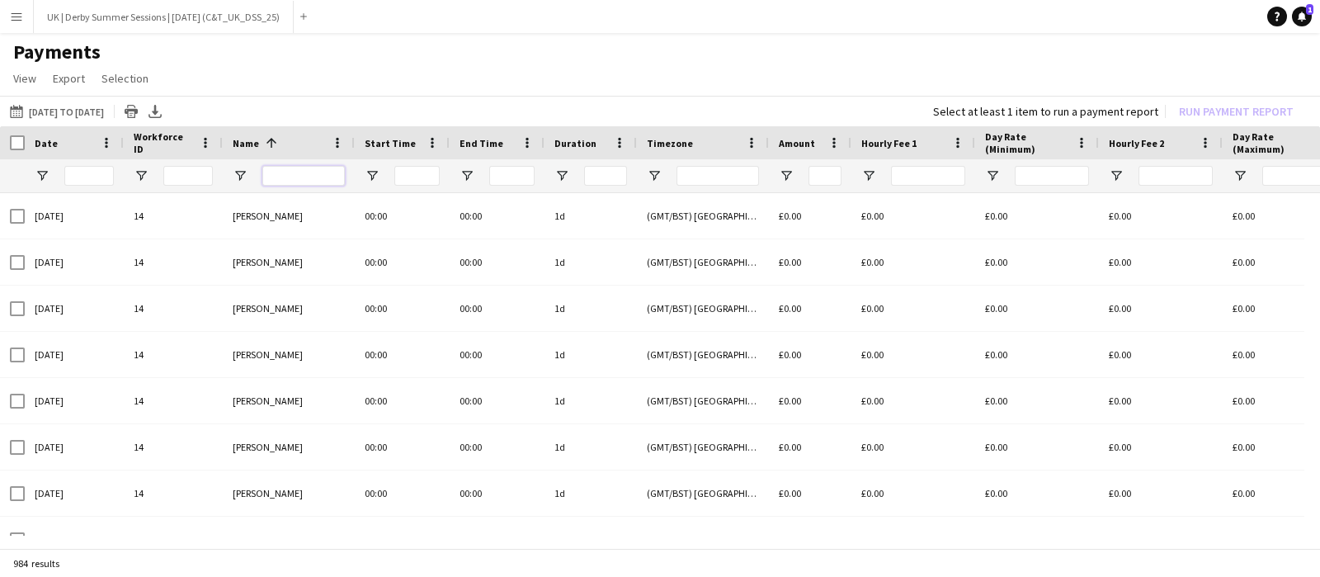
click at [285, 173] on input "Name Filter Input" at bounding box center [303, 176] width 82 height 20
type input "******"
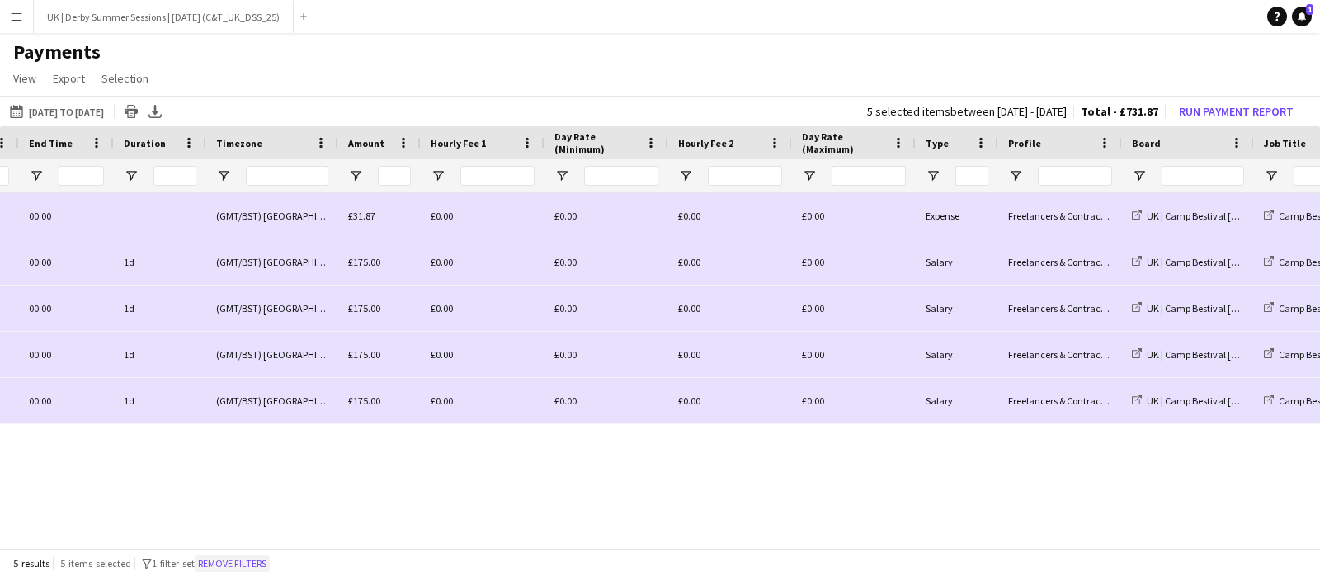
click at [233, 566] on button "Remove filters" at bounding box center [232, 563] width 75 height 18
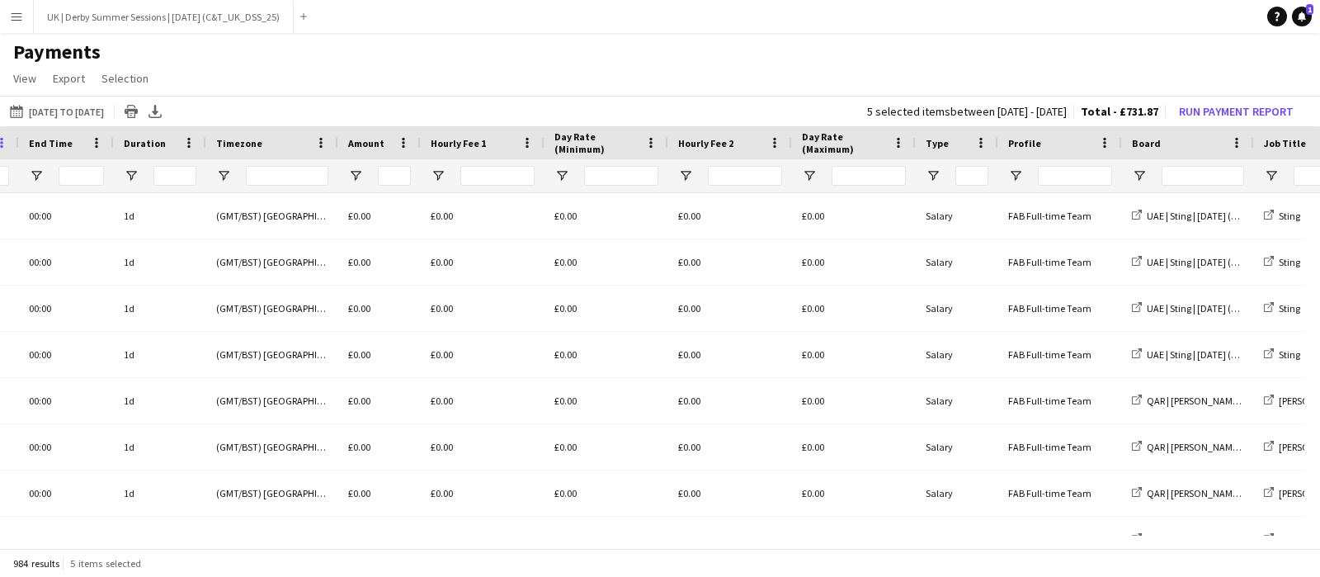
click at [0, 140] on span at bounding box center [1, 142] width 15 height 15
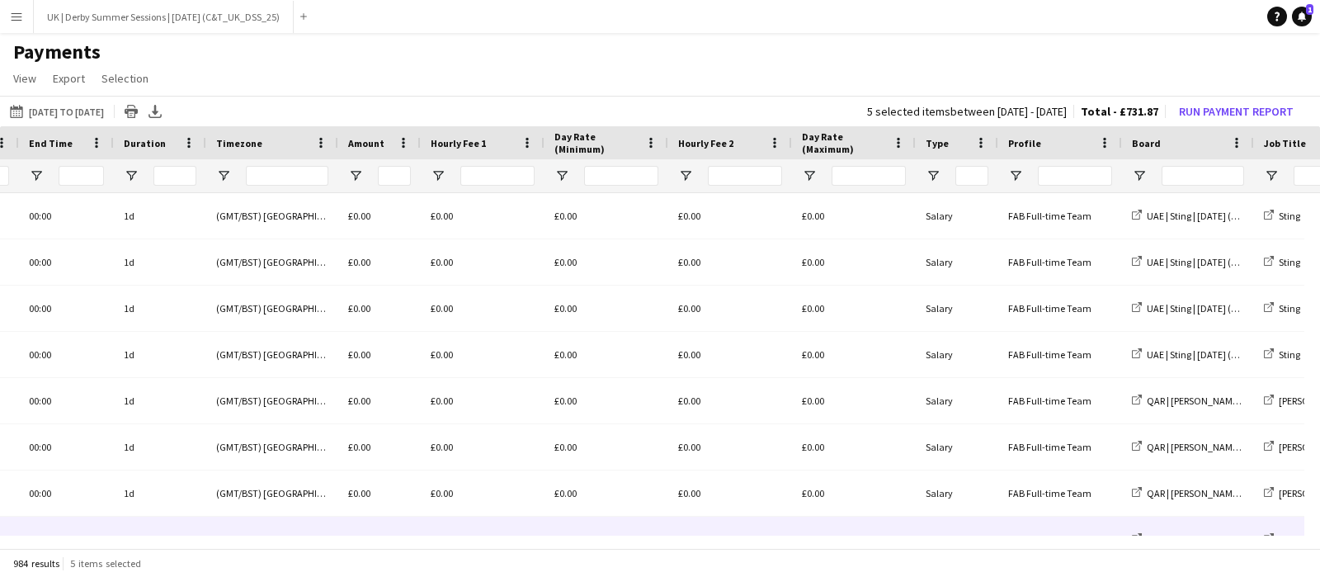
click at [190, 532] on div "1d" at bounding box center [160, 538] width 92 height 45
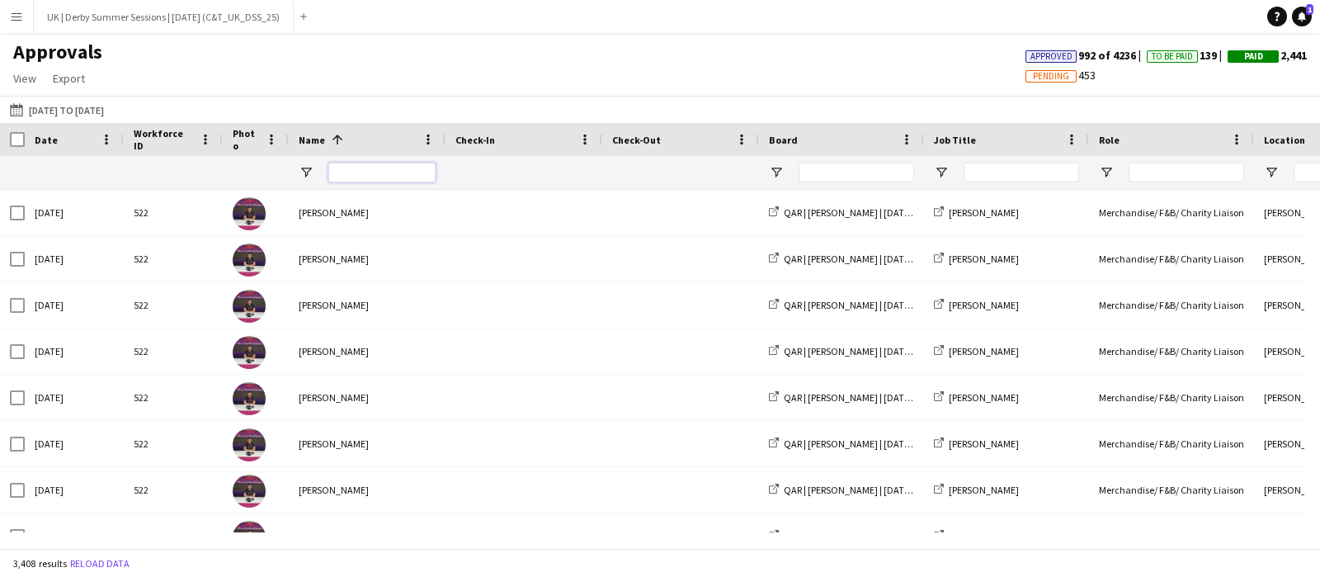
click at [388, 179] on input "Name Filter Input" at bounding box center [381, 173] width 107 height 20
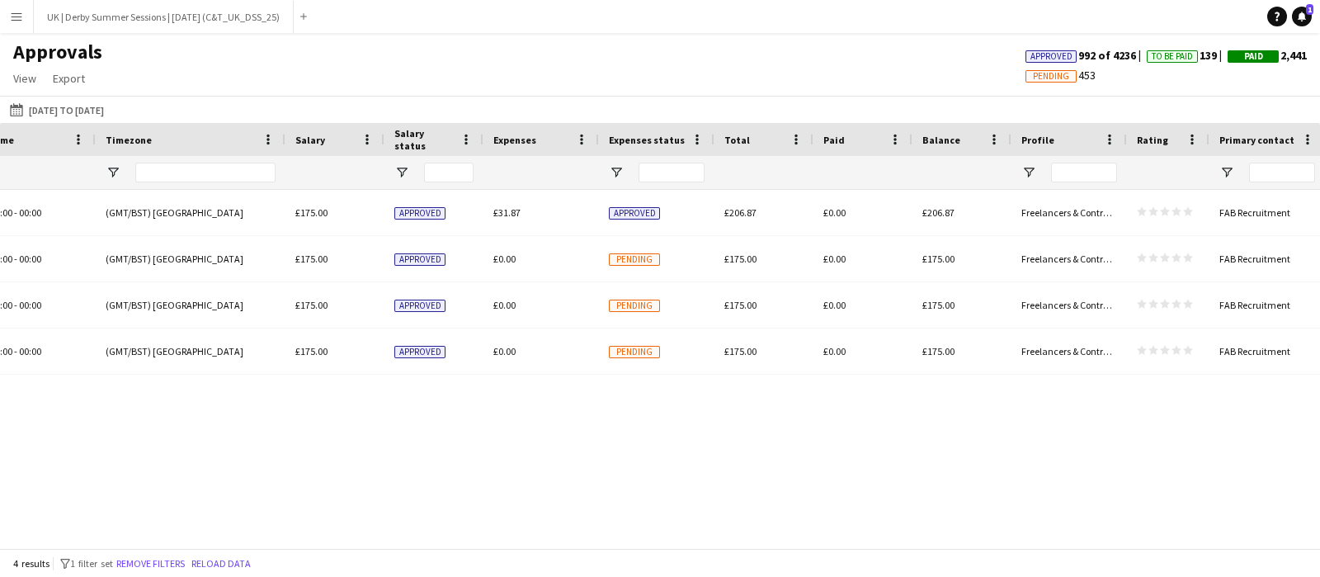
scroll to position [0, 1444]
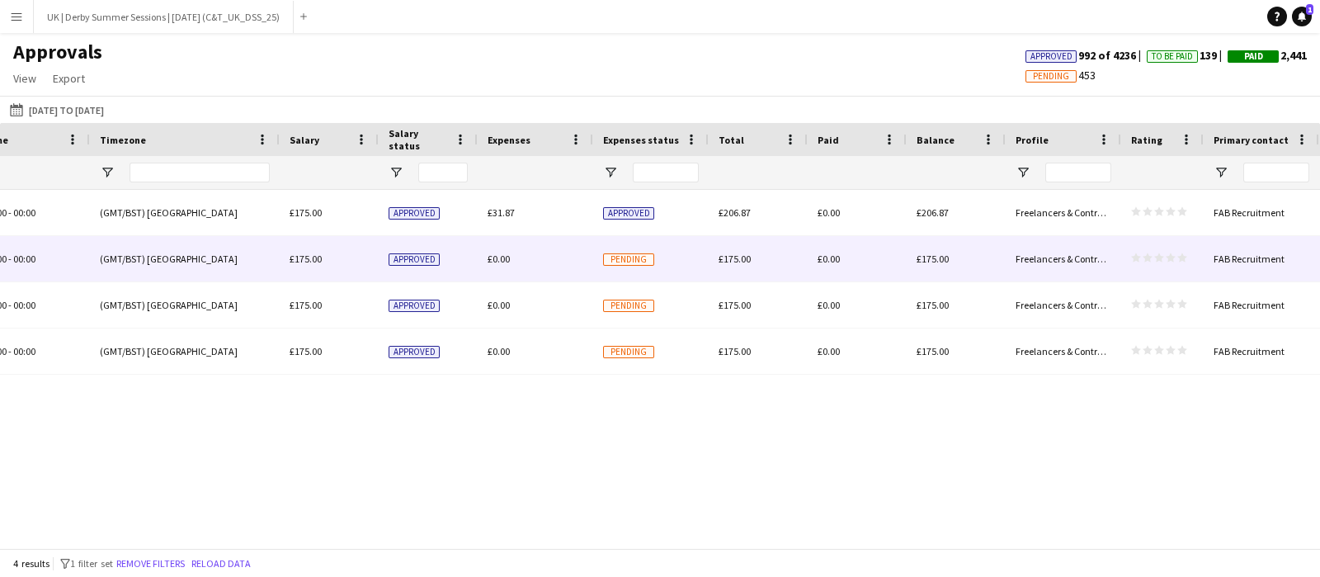
type input "*****"
click at [504, 253] on span "£0.00" at bounding box center [499, 258] width 22 height 12
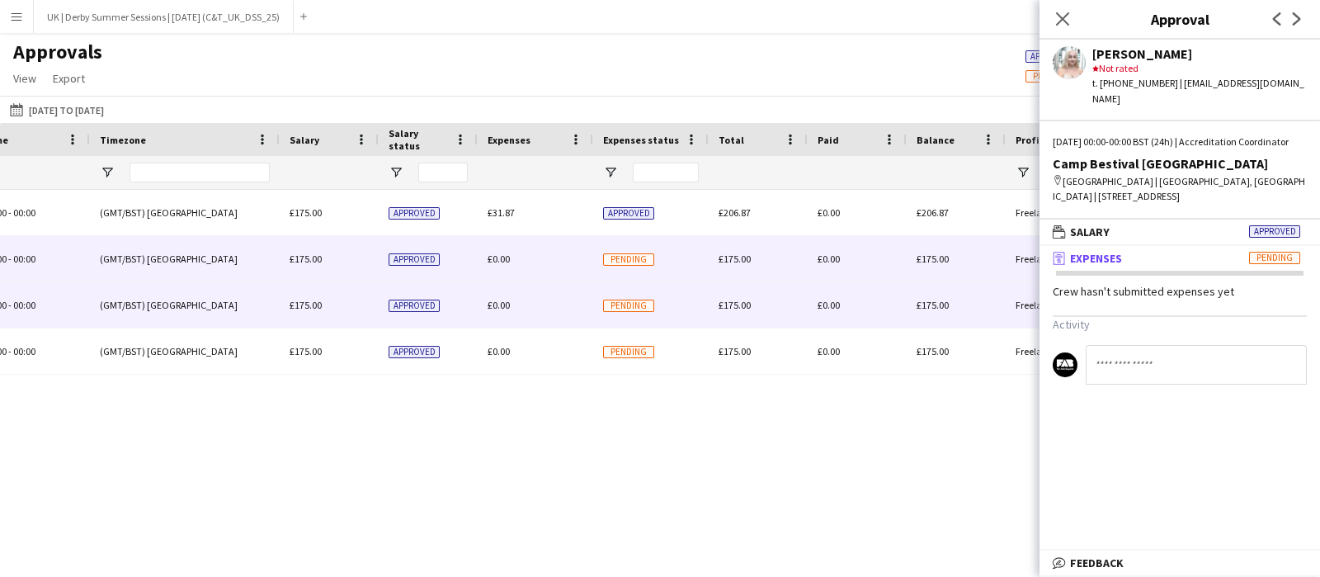
click at [503, 303] on span "£0.00" at bounding box center [499, 305] width 22 height 12
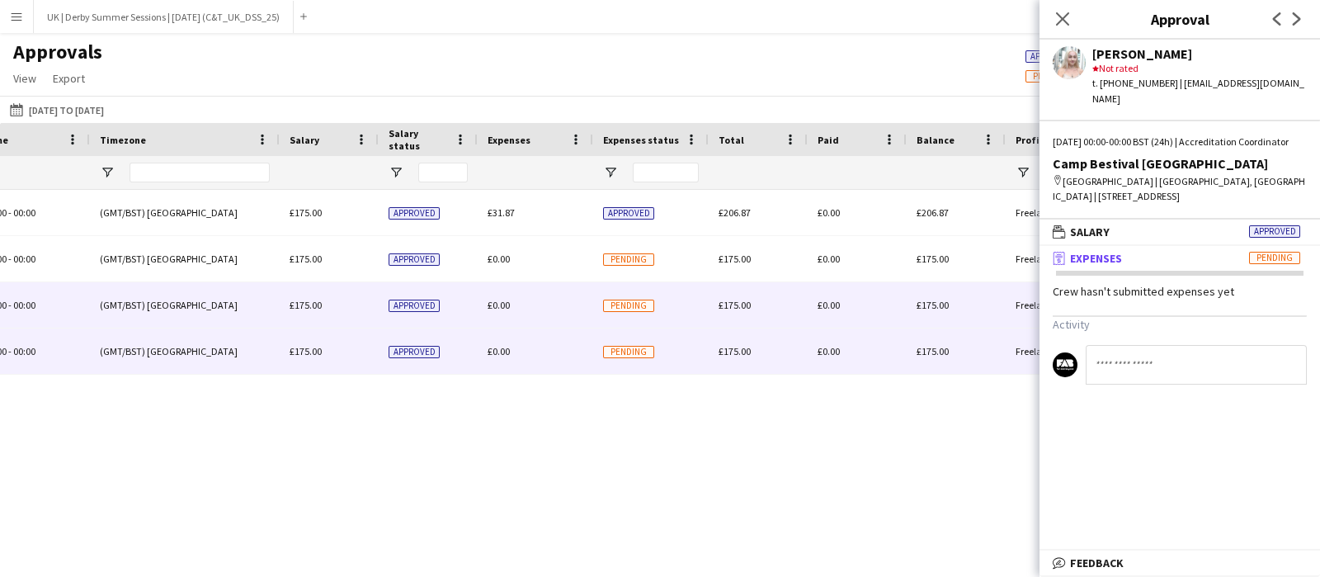
click at [501, 351] on span "£0.00" at bounding box center [499, 351] width 22 height 12
click at [502, 317] on div "£0.00" at bounding box center [535, 304] width 115 height 45
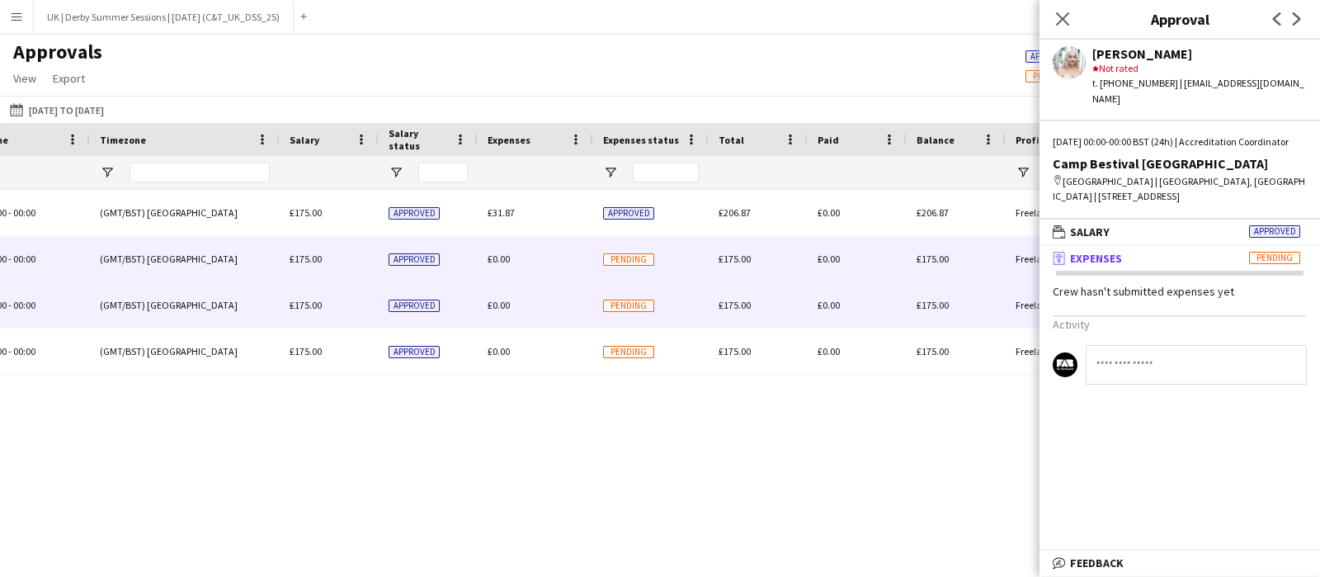
click at [502, 259] on span "£0.00" at bounding box center [499, 258] width 22 height 12
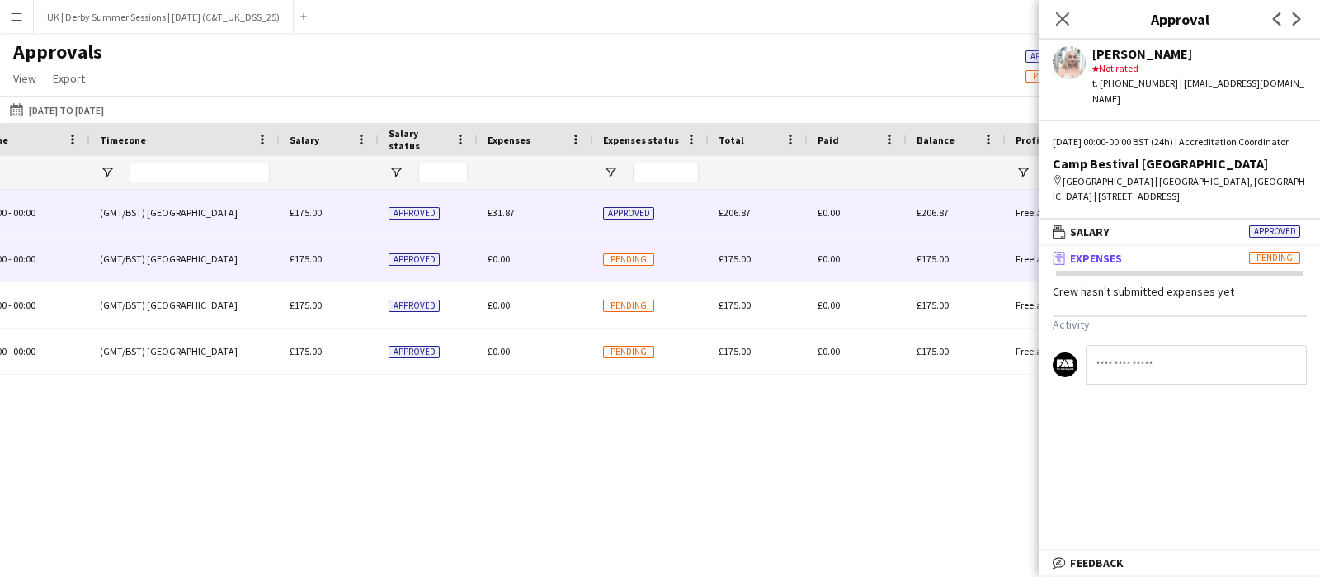
click at [504, 212] on span "£31.87" at bounding box center [501, 212] width 27 height 12
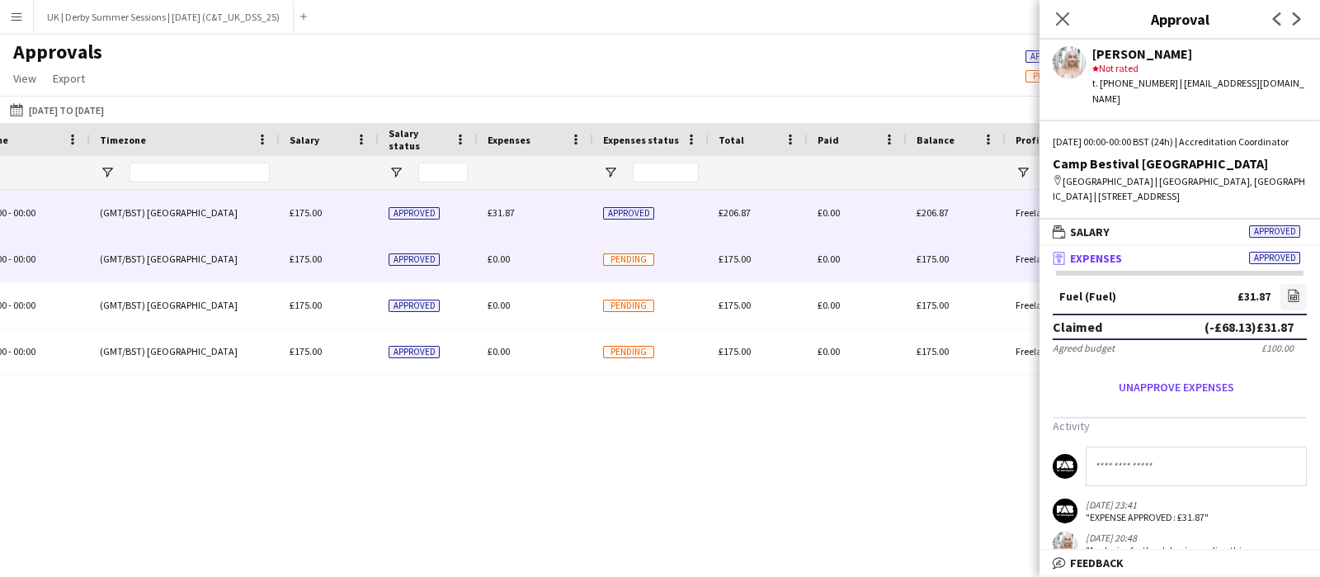
click at [500, 259] on span "£0.00" at bounding box center [499, 258] width 22 height 12
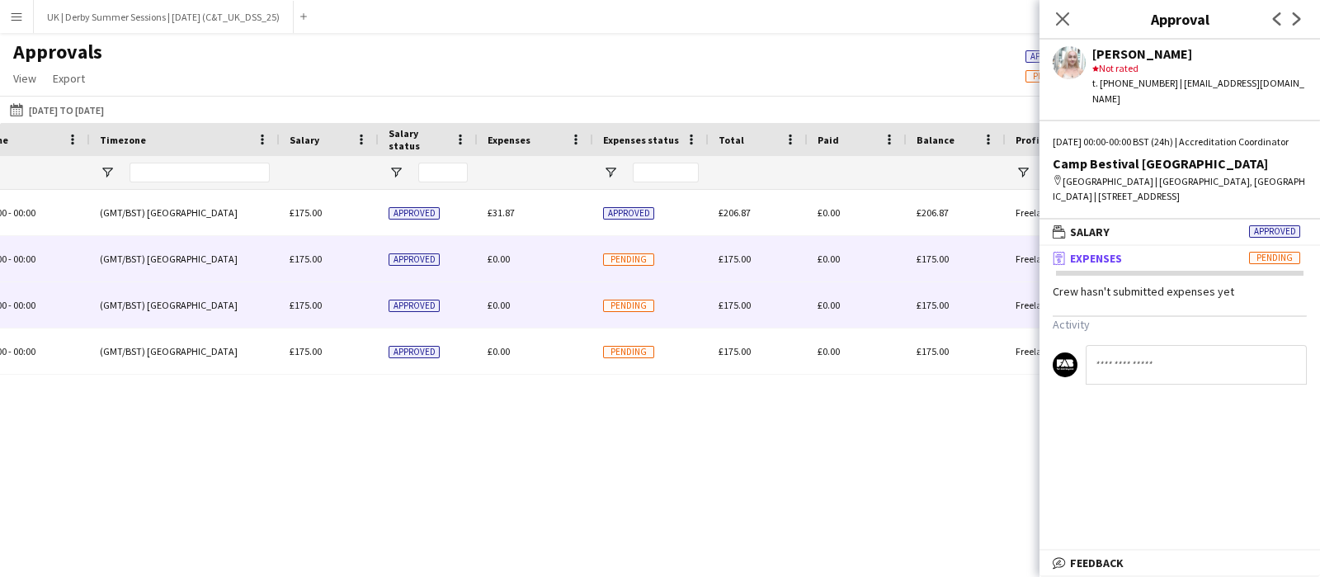
click at [510, 312] on div "£0.00" at bounding box center [535, 304] width 115 height 45
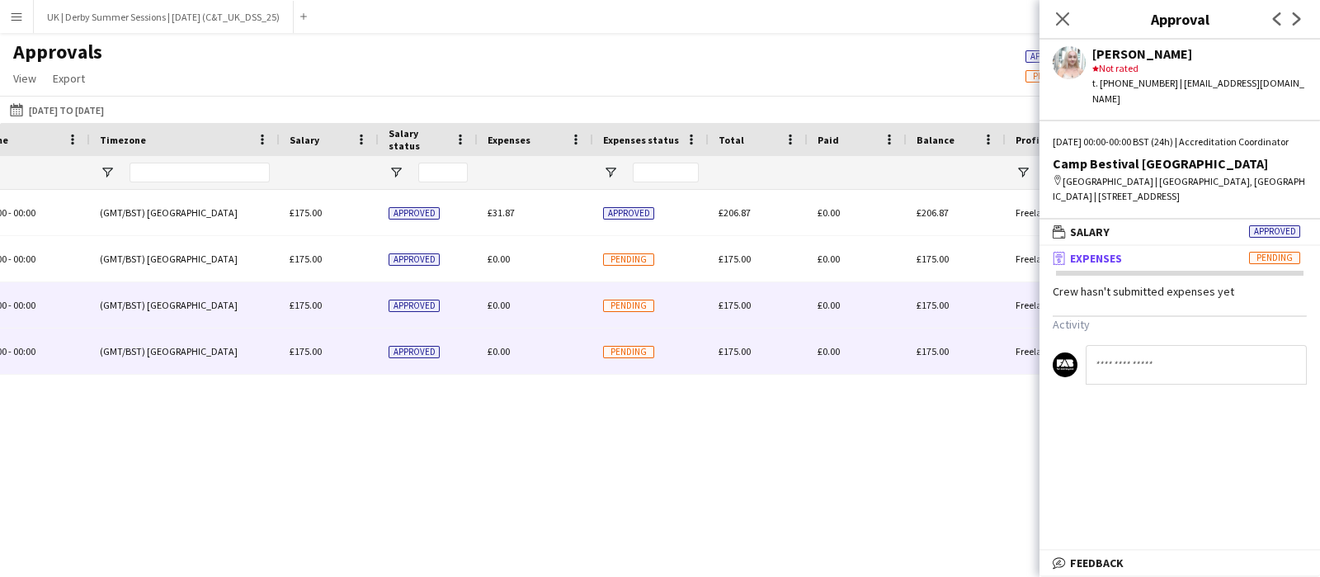
click at [505, 348] on span "£0.00" at bounding box center [499, 351] width 22 height 12
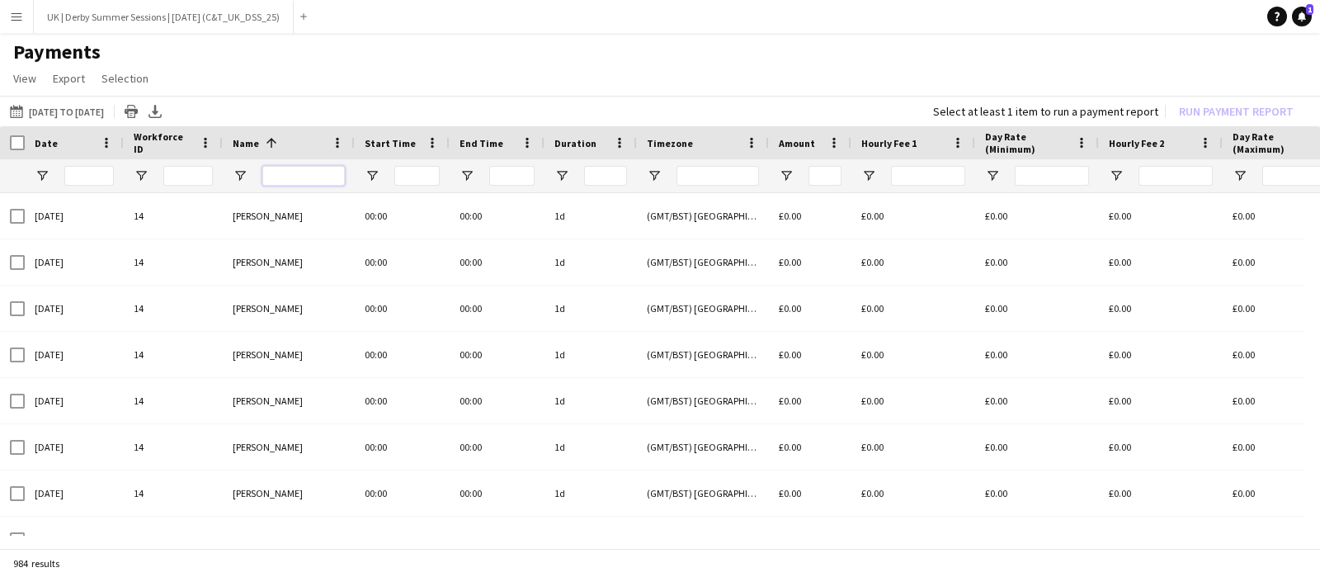
click at [268, 175] on input "Name Filter Input" at bounding box center [303, 176] width 82 height 20
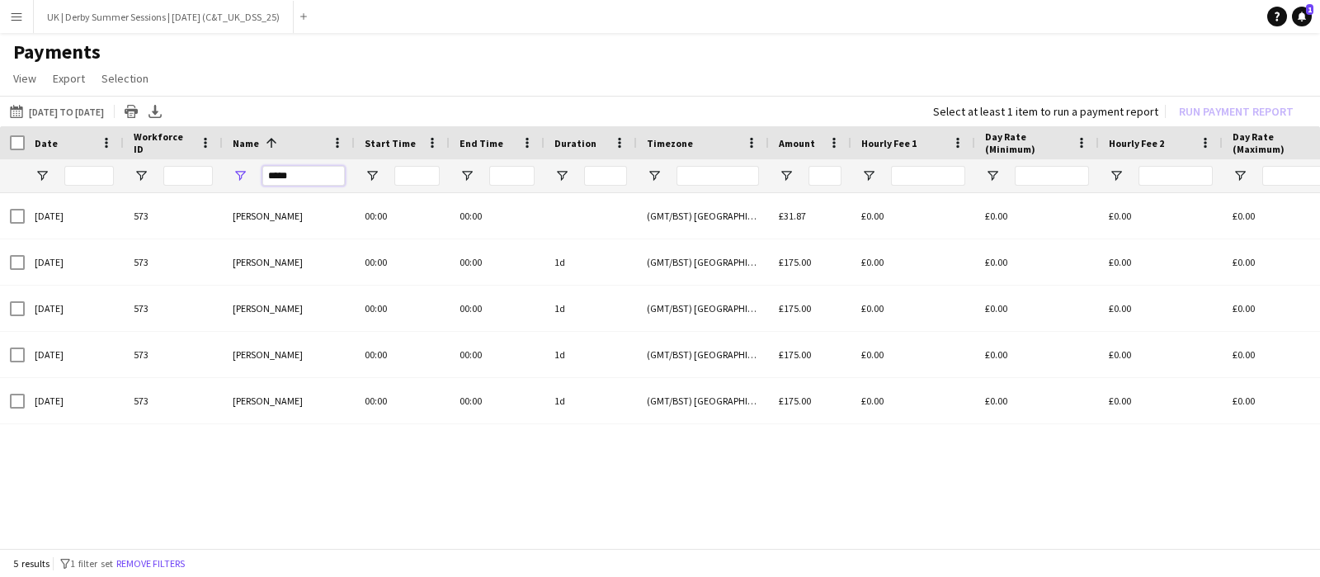
type input "*****"
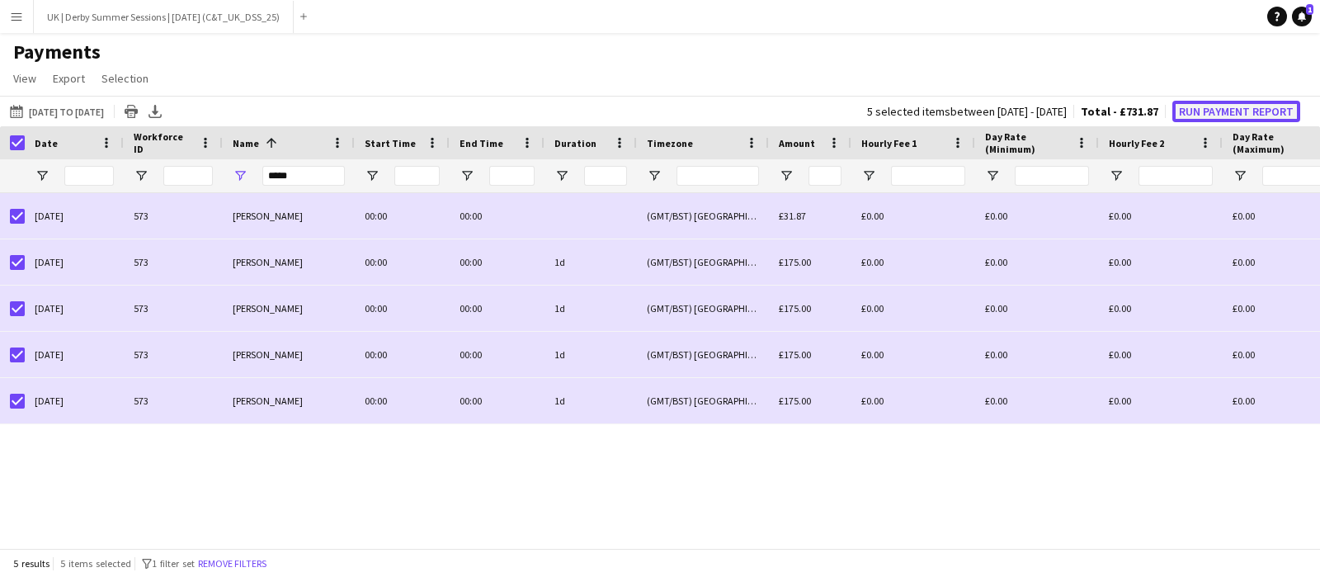
click at [1200, 112] on button "Run Payment Report" at bounding box center [1236, 111] width 128 height 21
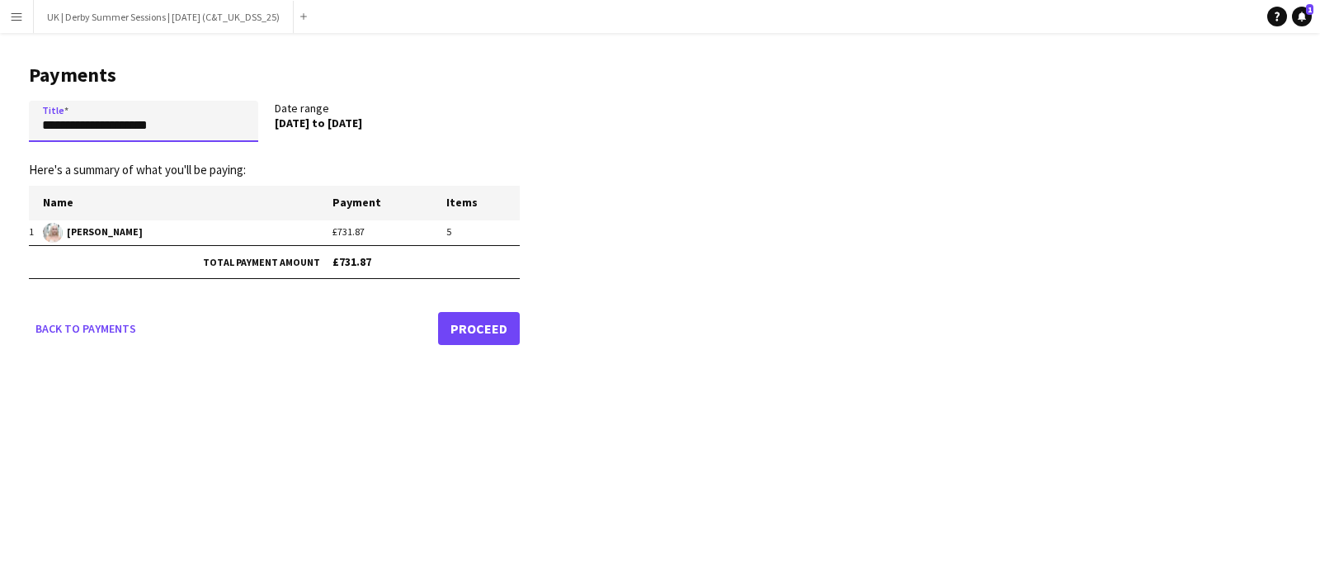
drag, startPoint x: 208, startPoint y: 127, endPoint x: 0, endPoint y: 112, distance: 208.4
click at [0, 112] on main "**********" at bounding box center [268, 201] width 536 height 337
paste input "*********"
drag, startPoint x: 43, startPoint y: 125, endPoint x: 16, endPoint y: 123, distance: 27.3
click at [16, 123] on main "**********" at bounding box center [268, 201] width 536 height 336
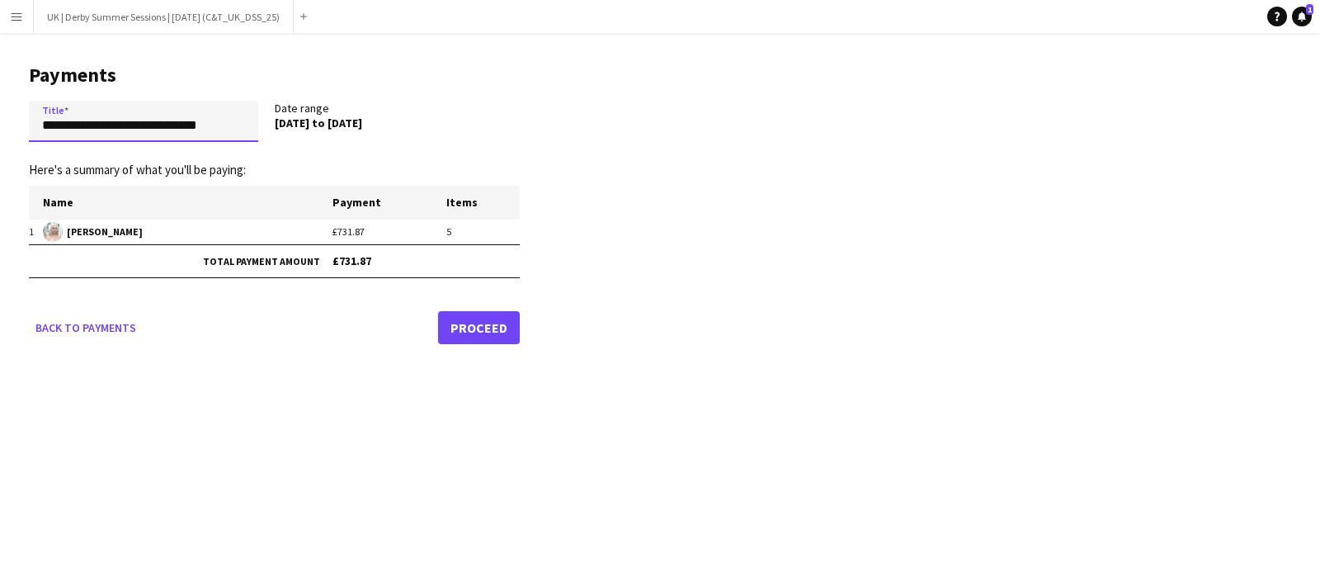
scroll to position [0, 1]
drag, startPoint x: 148, startPoint y: 127, endPoint x: 342, endPoint y: 134, distance: 194.0
click at [342, 134] on div "**********" at bounding box center [274, 125] width 491 height 48
type input "**********"
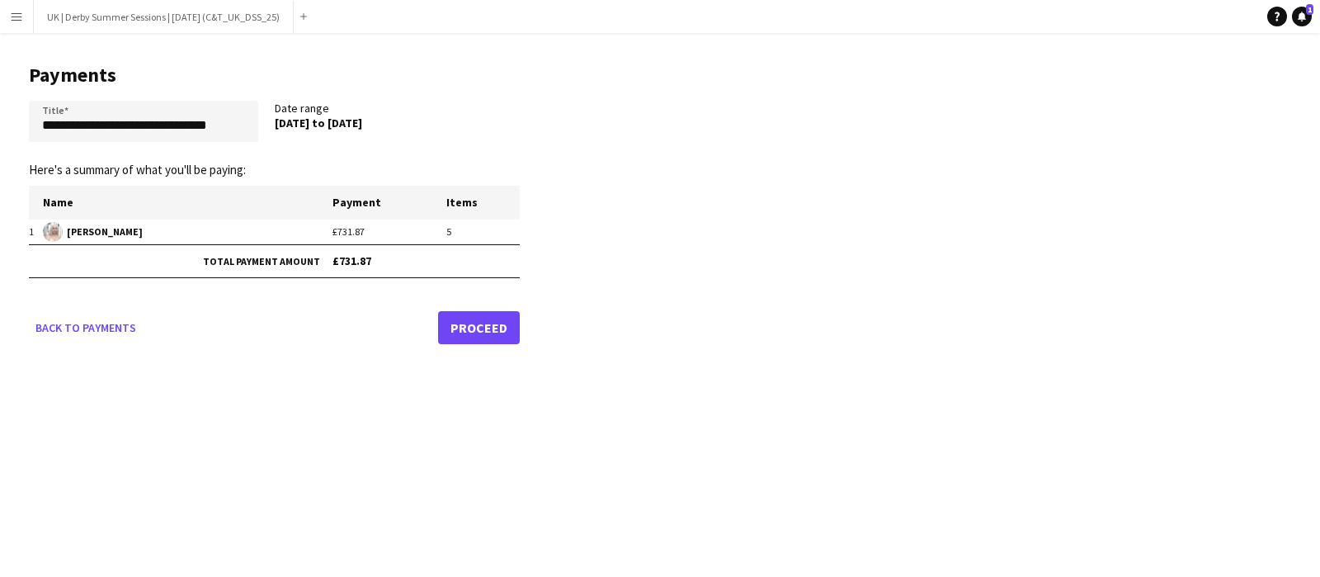
scroll to position [0, 0]
click at [477, 329] on link "Proceed" at bounding box center [479, 327] width 82 height 33
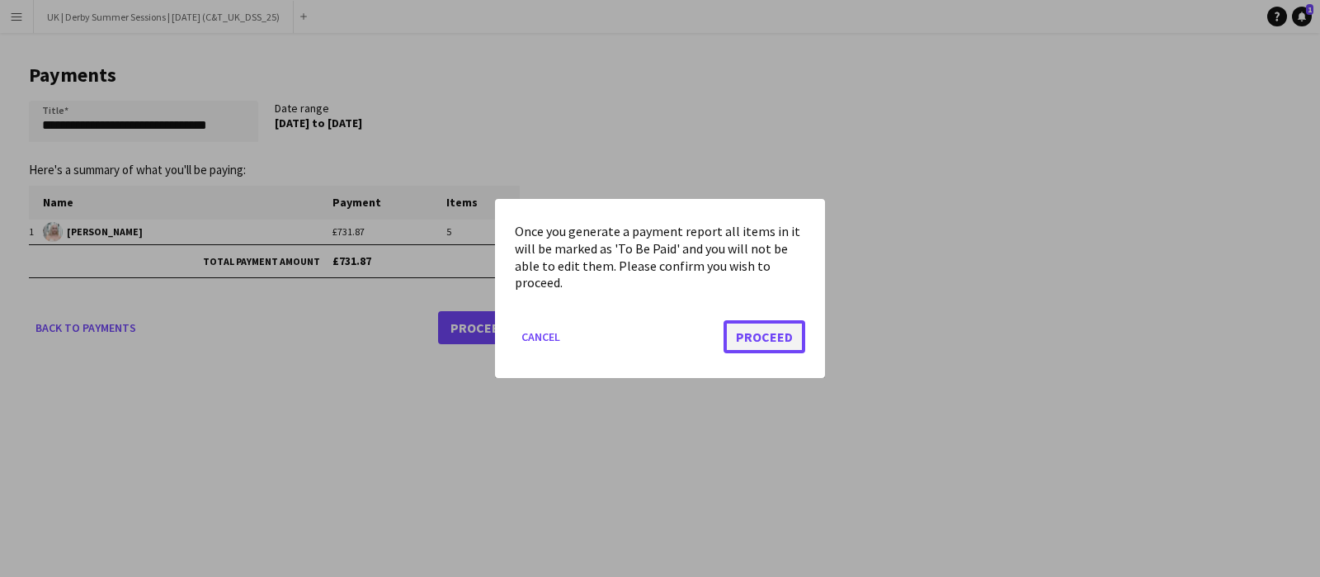
click at [780, 331] on button "Proceed" at bounding box center [764, 336] width 82 height 33
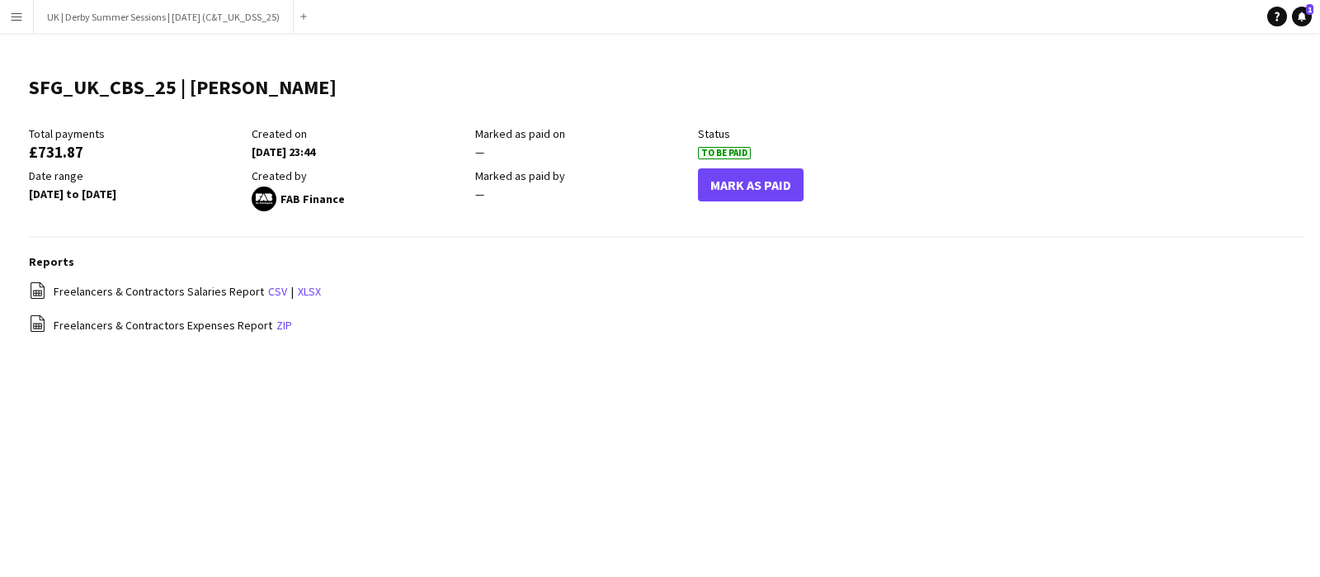
click at [11, 16] on app-icon "Menu" at bounding box center [16, 16] width 13 height 13
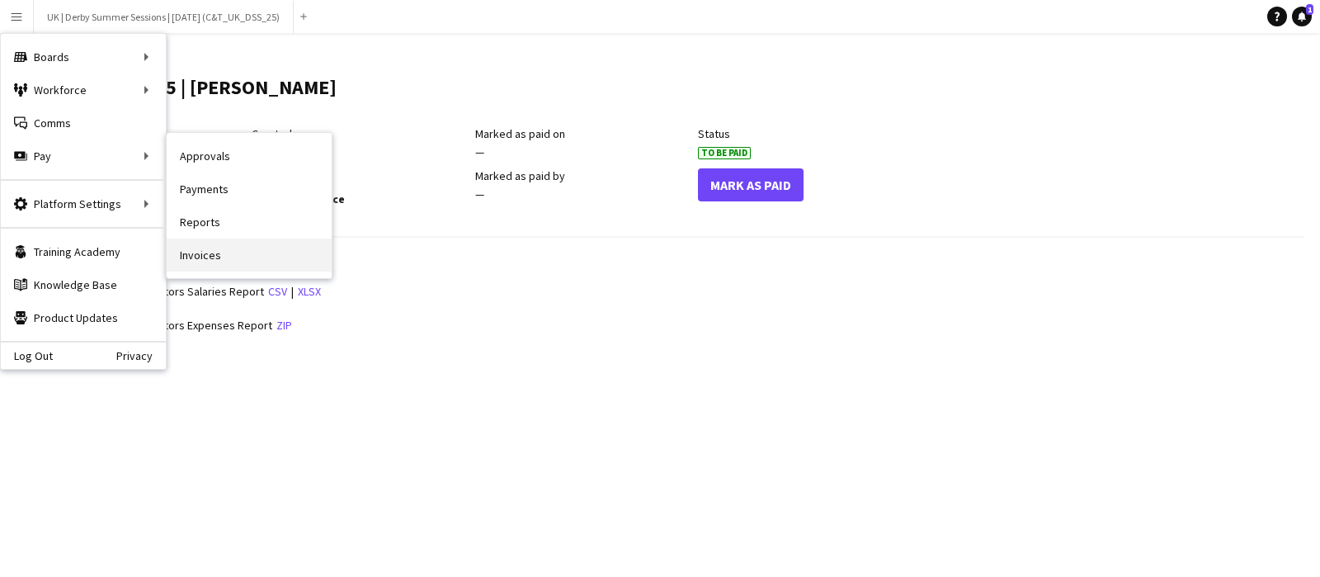
click at [233, 241] on link "Invoices" at bounding box center [249, 254] width 165 height 33
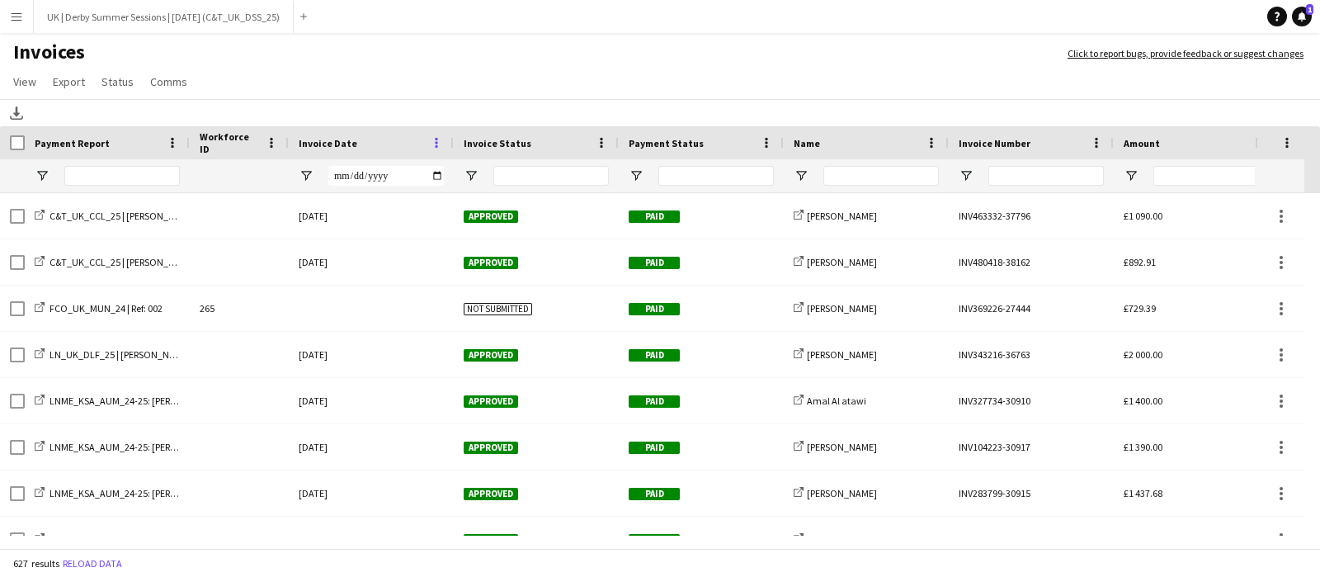
click at [430, 144] on span at bounding box center [436, 142] width 15 height 15
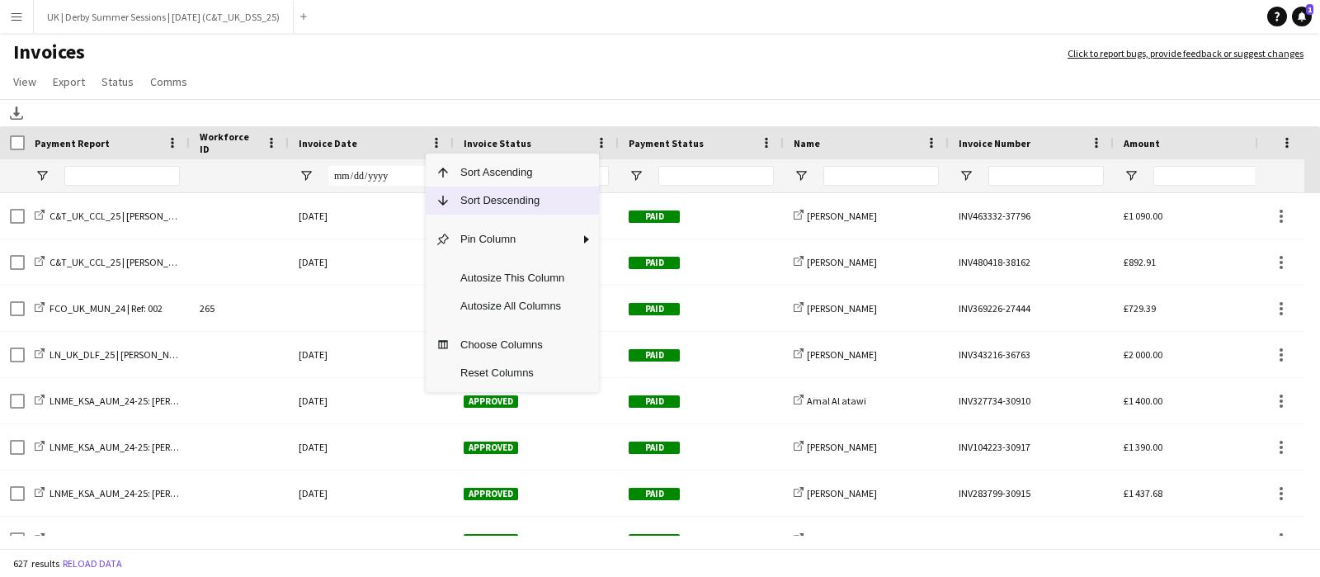
click at [451, 200] on span "Sort Descending" at bounding box center [512, 200] width 124 height 28
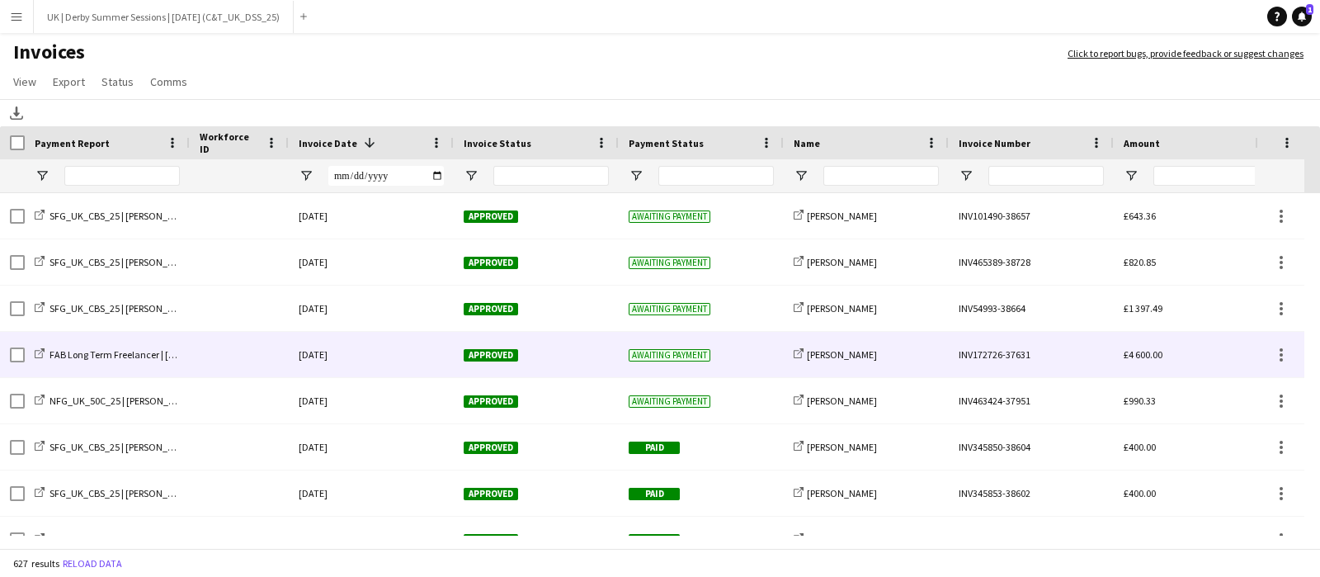
click at [245, 359] on div at bounding box center [239, 354] width 99 height 45
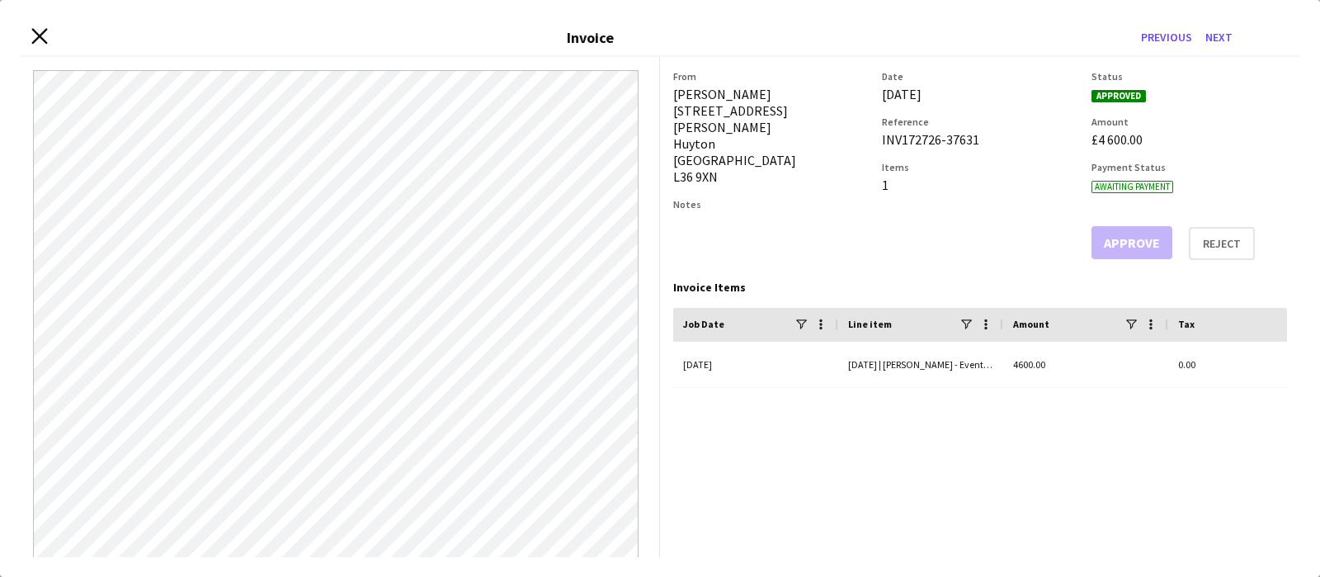
click at [45, 38] on icon "Close invoice dialog" at bounding box center [39, 37] width 16 height 16
